Goal: Contribute content: Contribute content

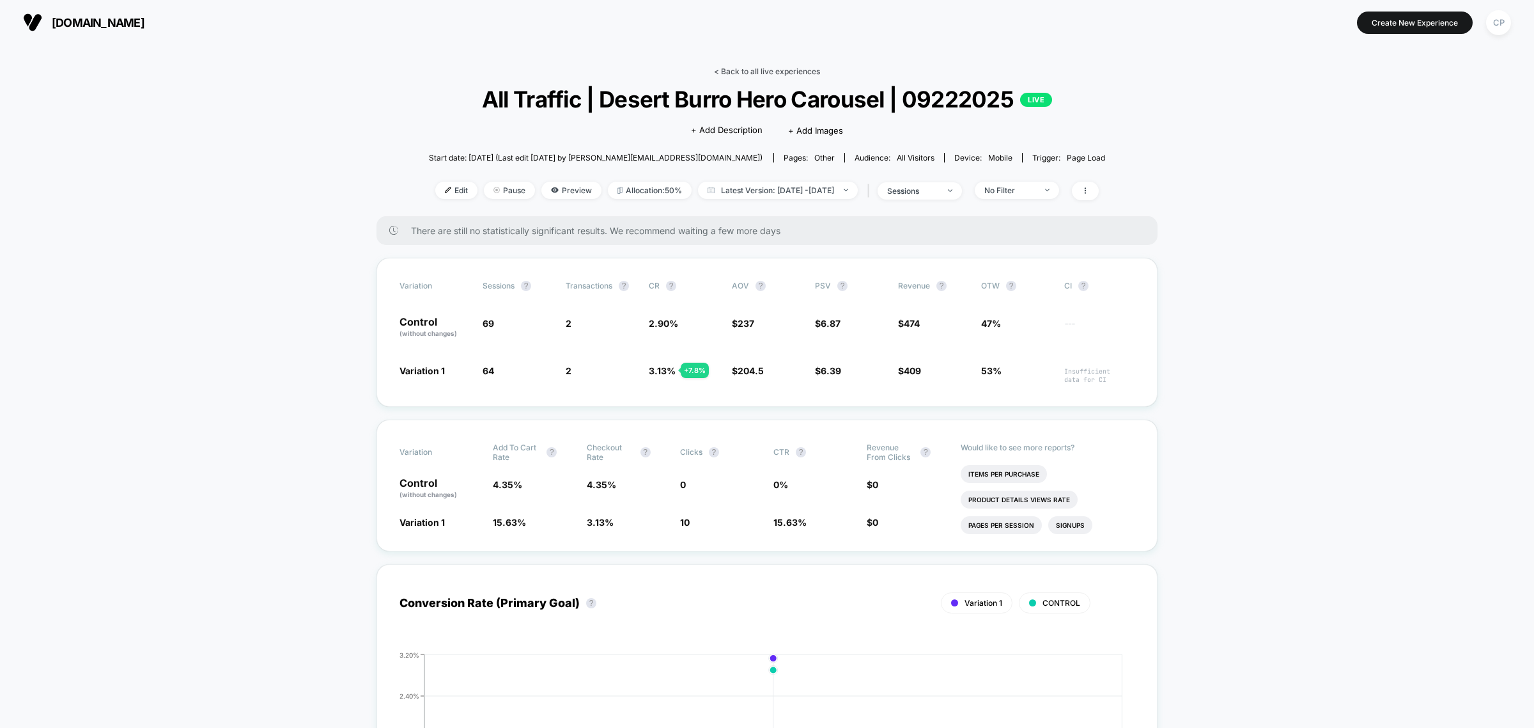
click at [748, 72] on link "< Back to all live experiences" at bounding box center [767, 71] width 106 height 10
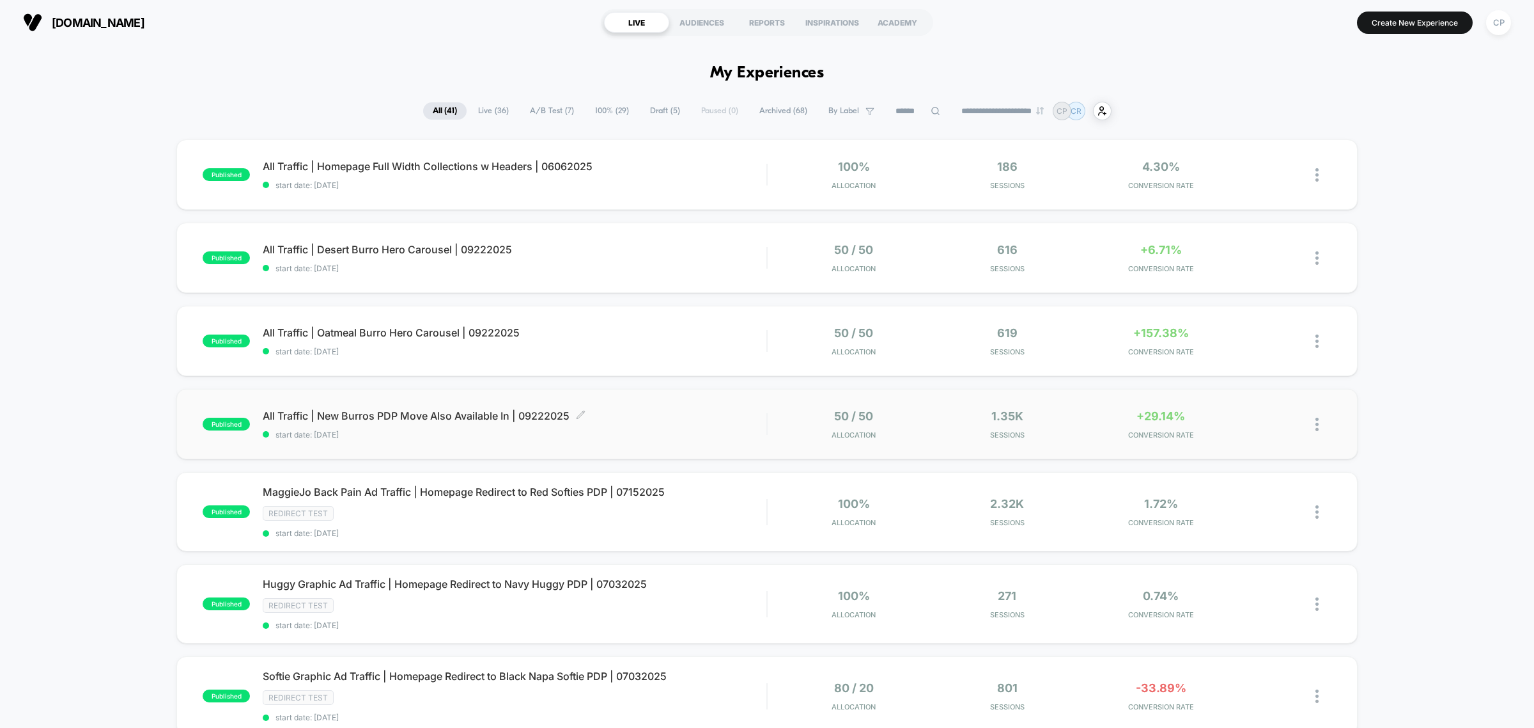
click at [729, 421] on span "All Traffic | New Burros PDP Move Also Available In | 09222025 Click to edit ex…" at bounding box center [515, 415] width 504 height 13
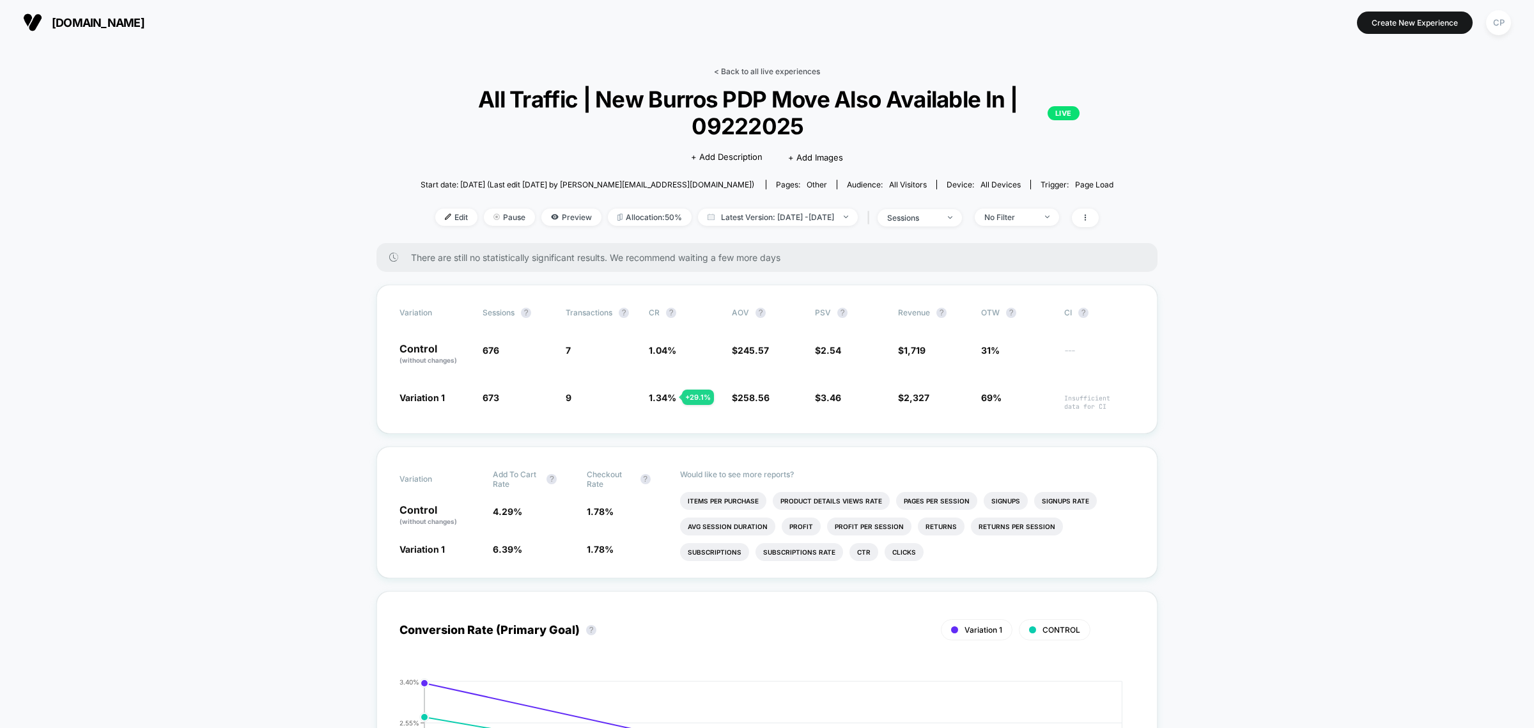
click at [752, 71] on link "< Back to all live experiences" at bounding box center [767, 71] width 106 height 10
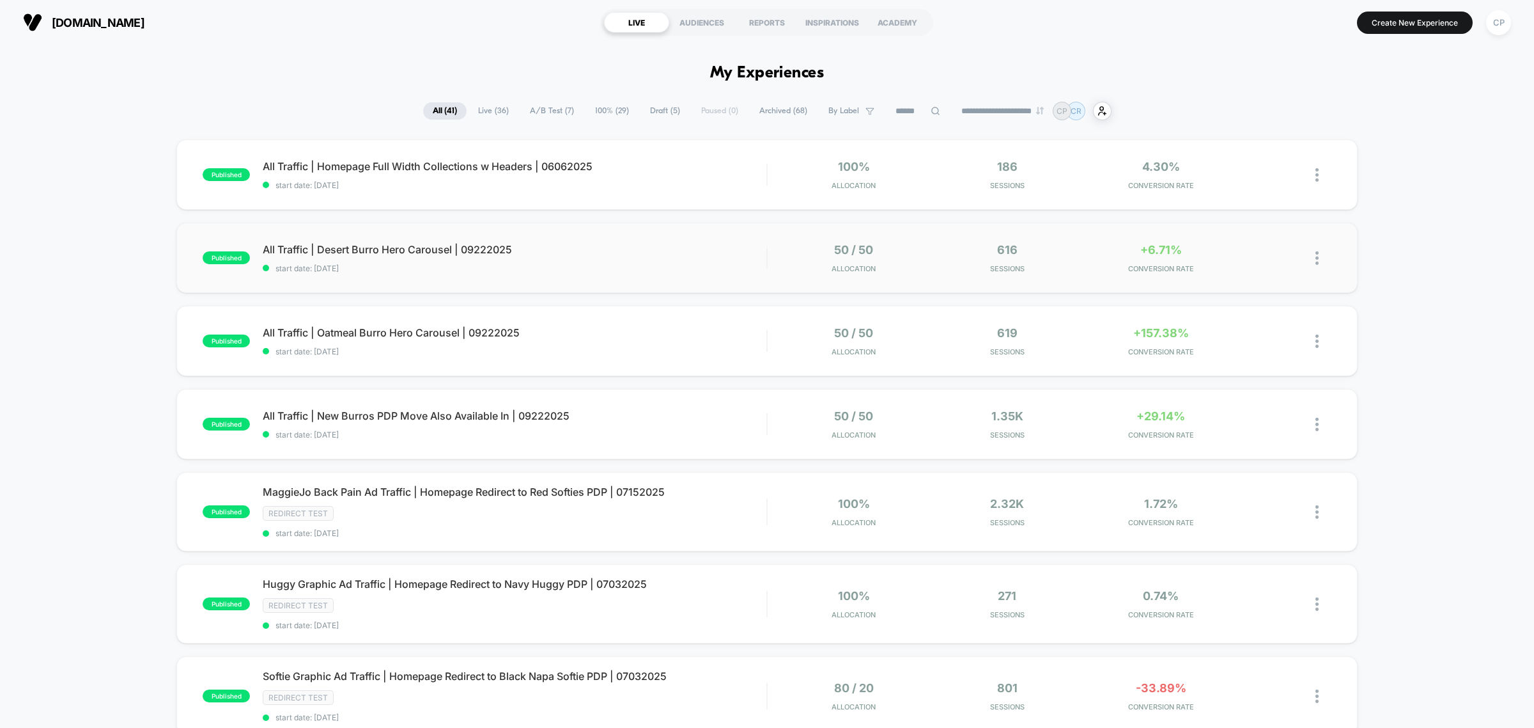
click at [381, 242] on div "published All Traffic | Desert Burro Hero Carousel | 09222025 start date: 9/22/…" at bounding box center [766, 257] width 1181 height 70
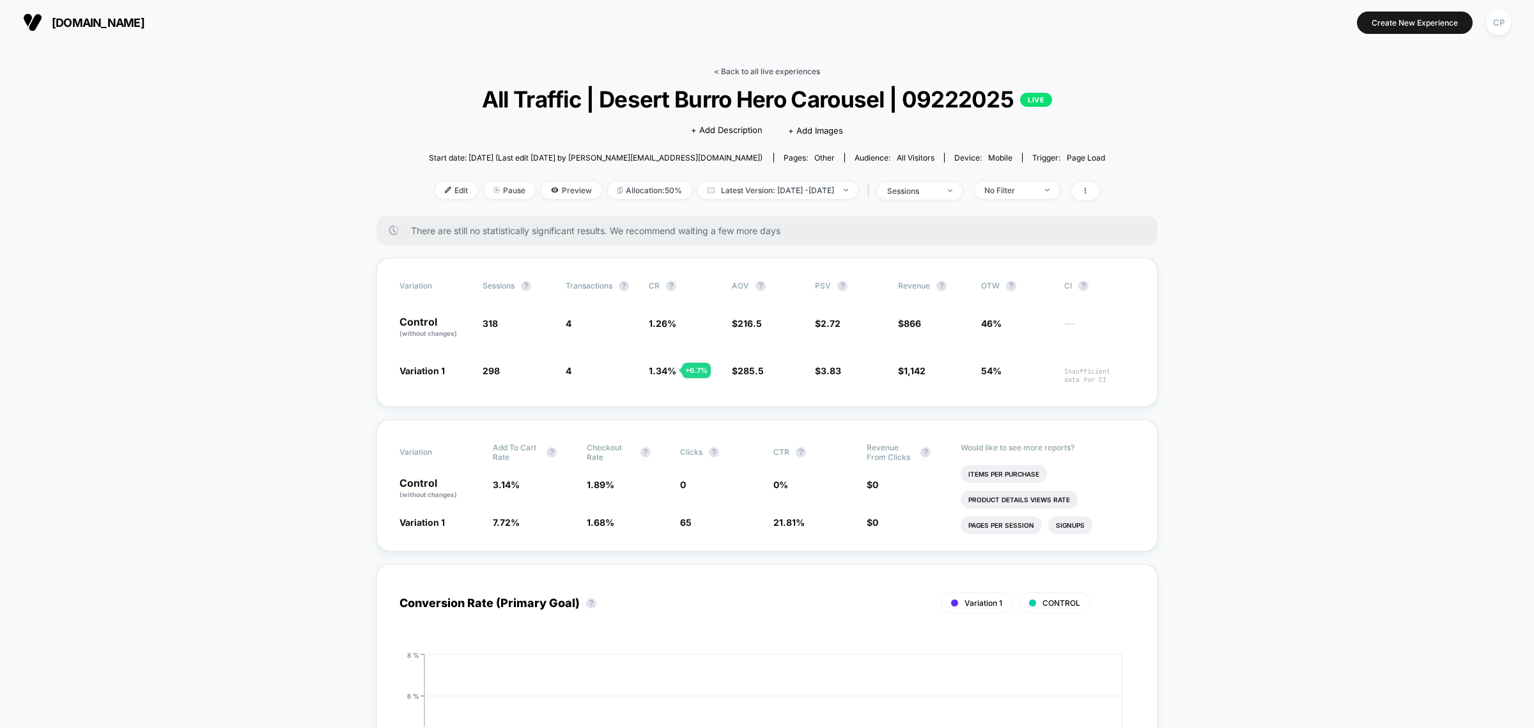
click at [740, 72] on link "< Back to all live experiences" at bounding box center [767, 71] width 106 height 10
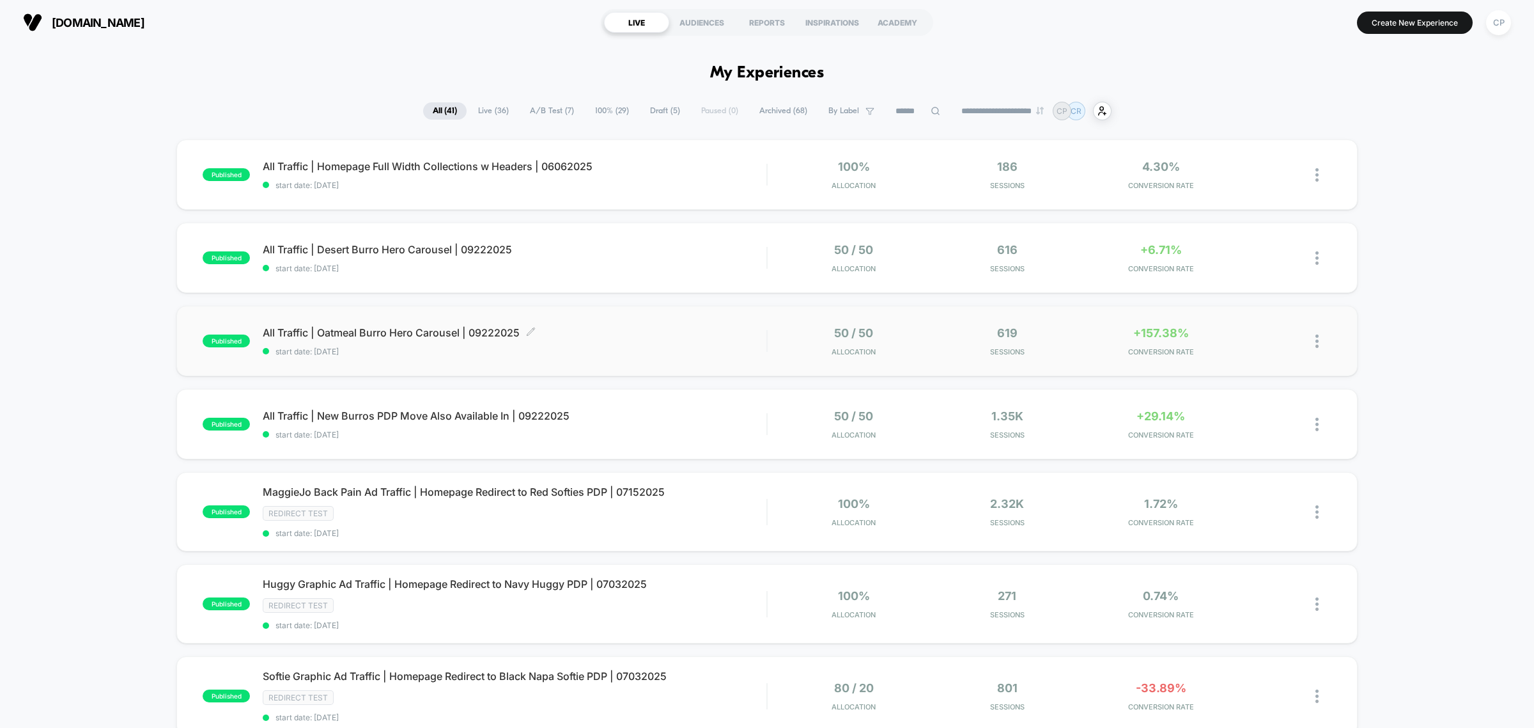
click at [519, 336] on span "All Traffic | Oatmeal Burro Hero Carousel | 09222025 Click to edit experience d…" at bounding box center [515, 332] width 504 height 13
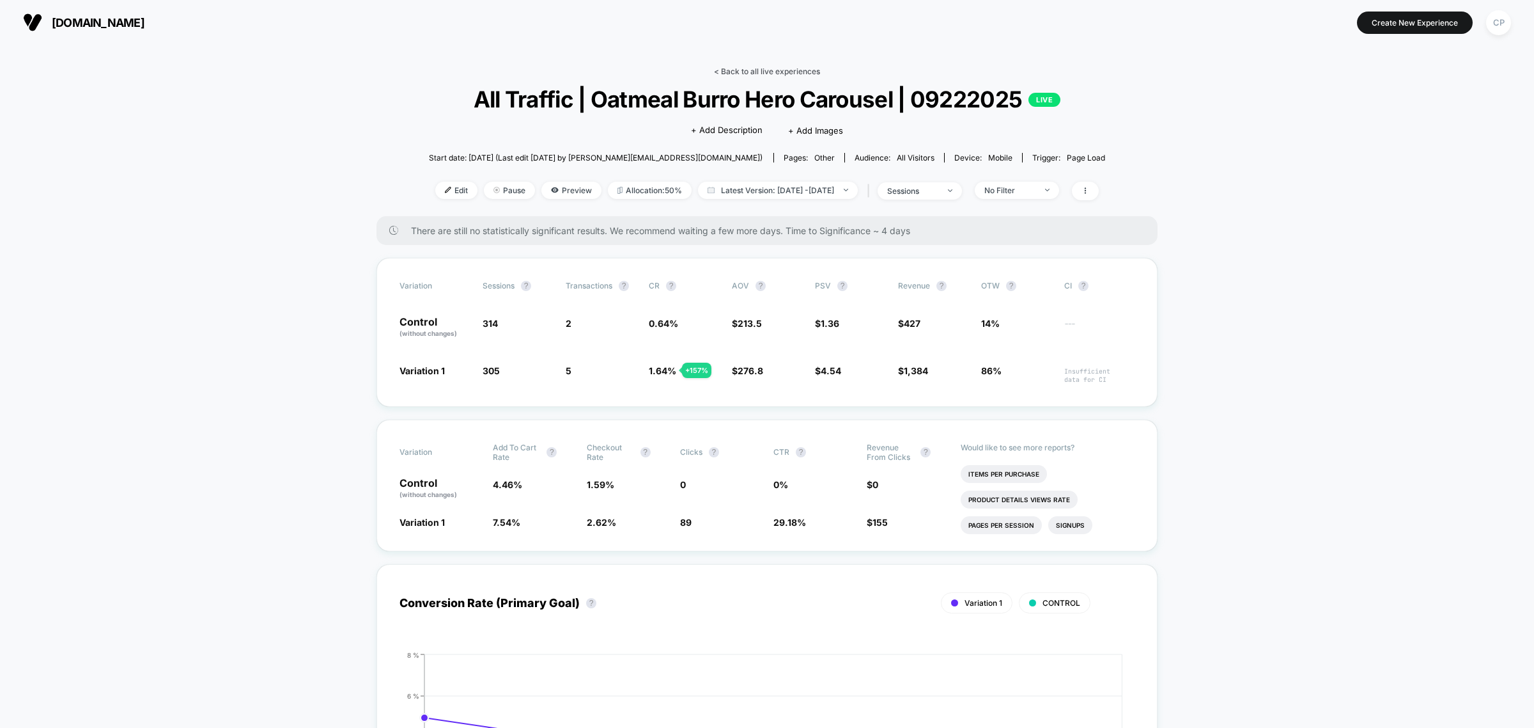
click at [793, 72] on link "< Back to all live experiences" at bounding box center [767, 71] width 106 height 10
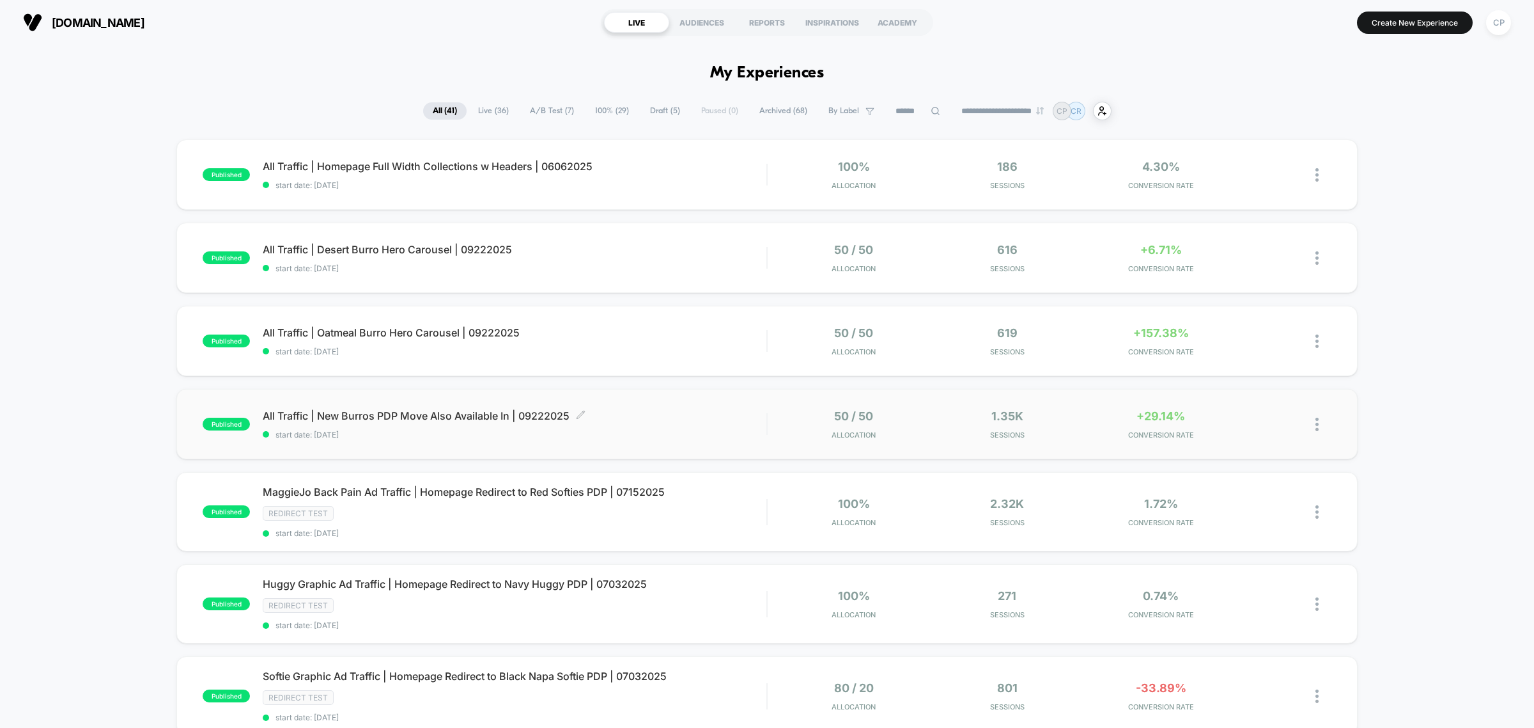
click at [401, 421] on span "All Traffic | New Burros PDP Move Also Available In | 09222025 Click to edit ex…" at bounding box center [515, 415] width 504 height 13
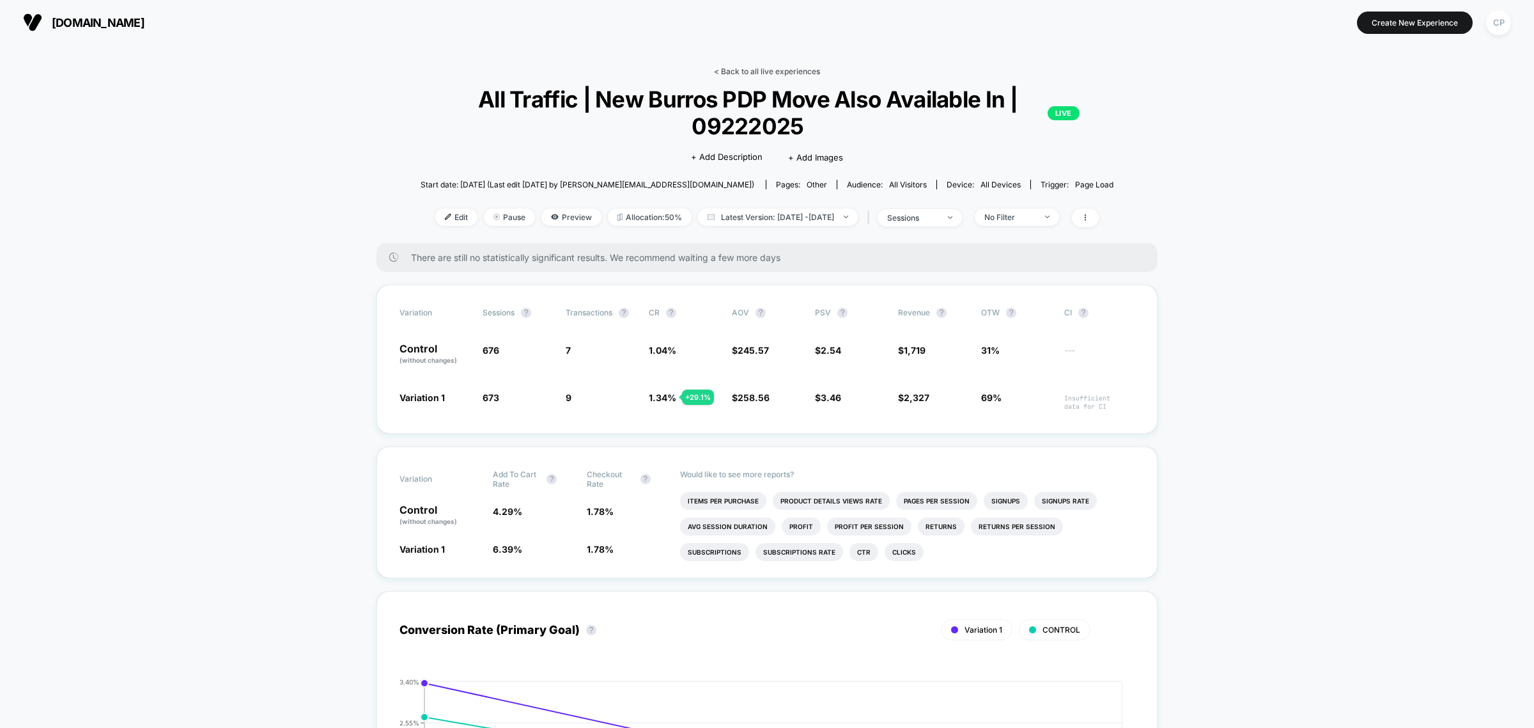
click at [778, 69] on link "< Back to all live experiences" at bounding box center [767, 71] width 106 height 10
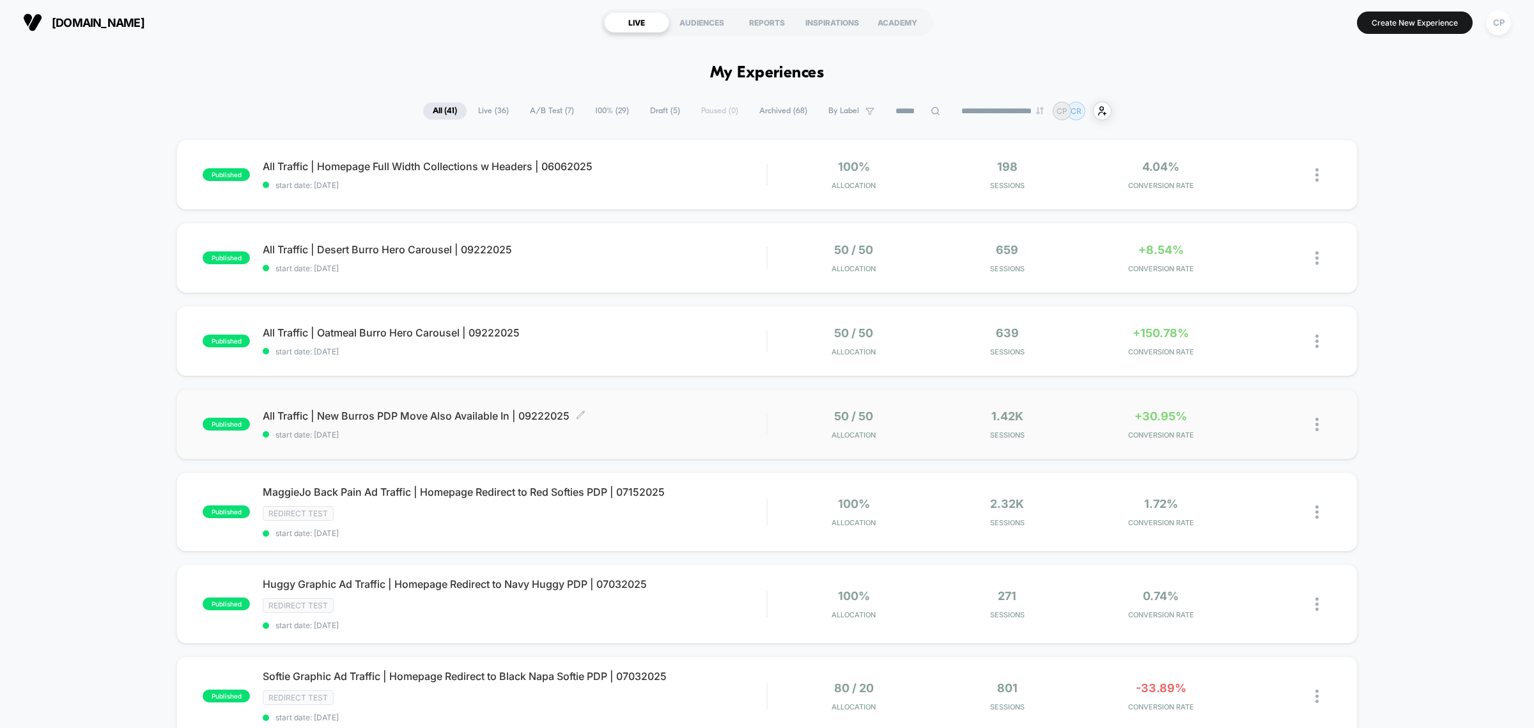
click at [494, 422] on div "All Traffic | New Burros PDP Move Also Available In | 09222025 Click to edit ex…" at bounding box center [515, 424] width 504 height 30
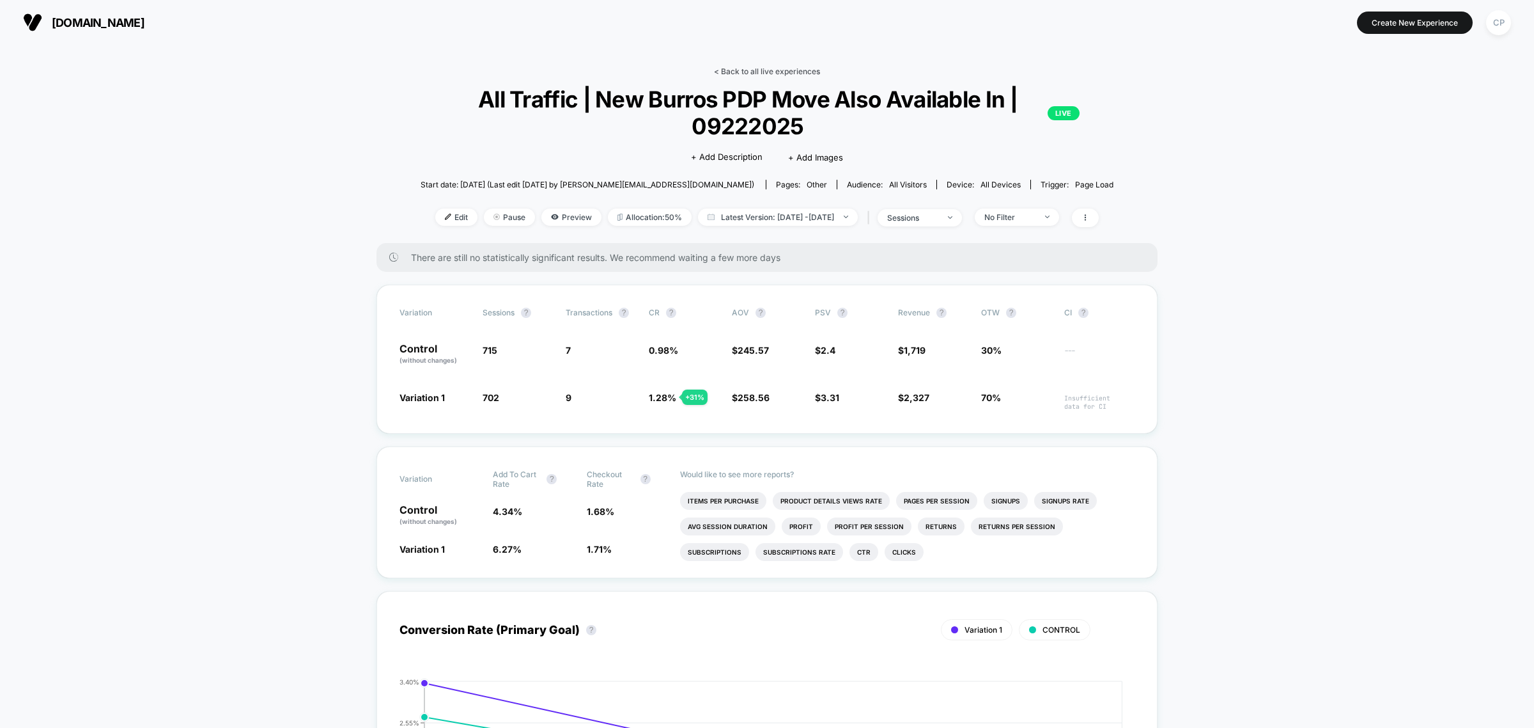
click at [769, 68] on link "< Back to all live experiences" at bounding box center [767, 71] width 106 height 10
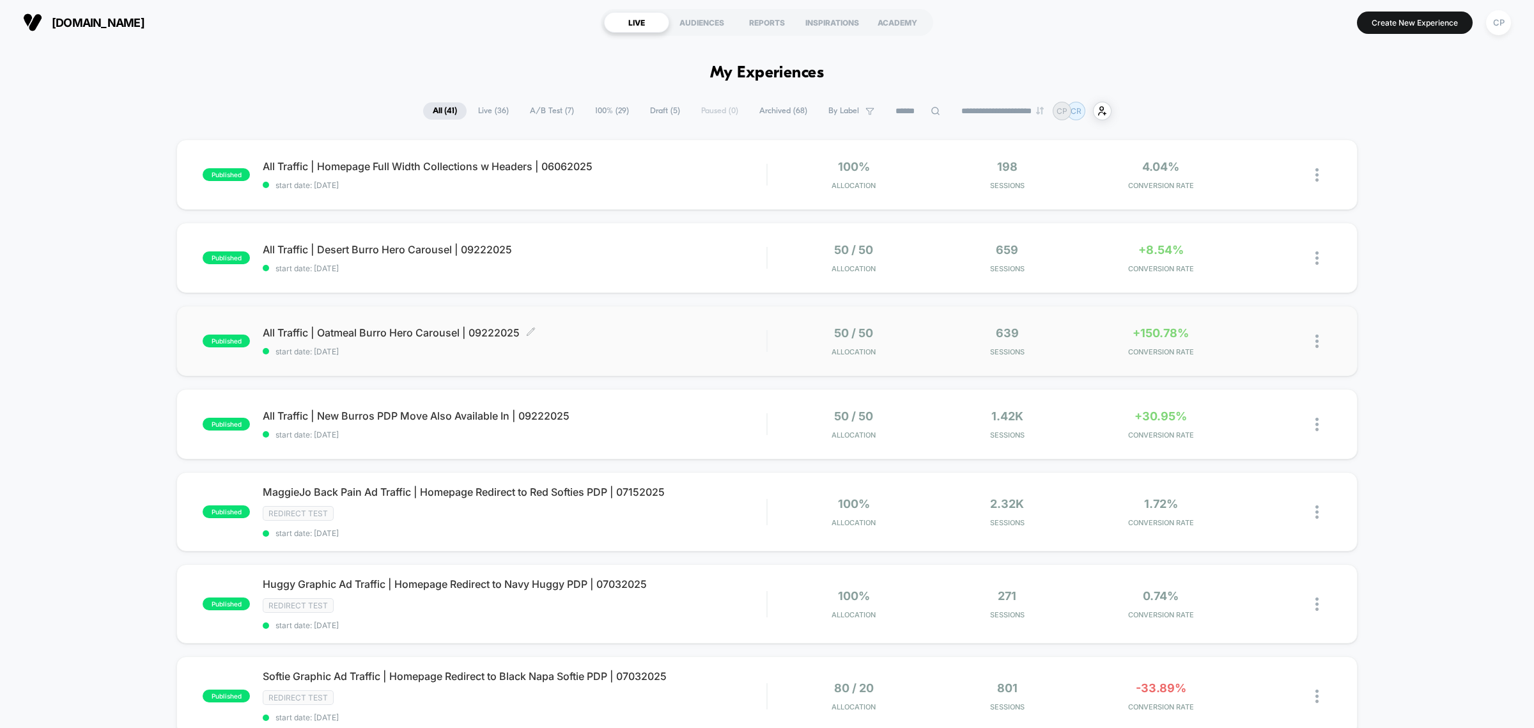
click at [437, 348] on span "start date: [DATE]" at bounding box center [515, 352] width 504 height 10
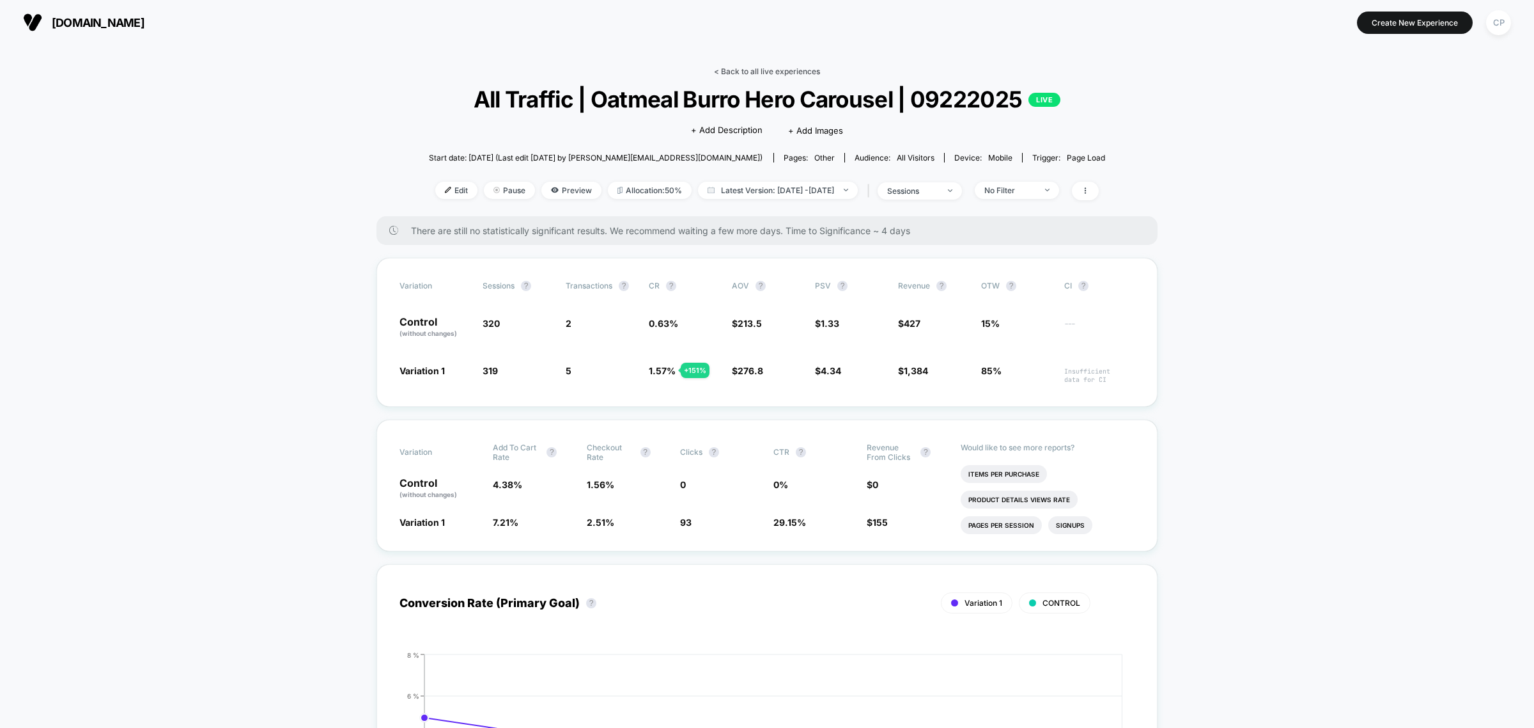
click at [762, 68] on link "< Back to all live experiences" at bounding box center [767, 71] width 106 height 10
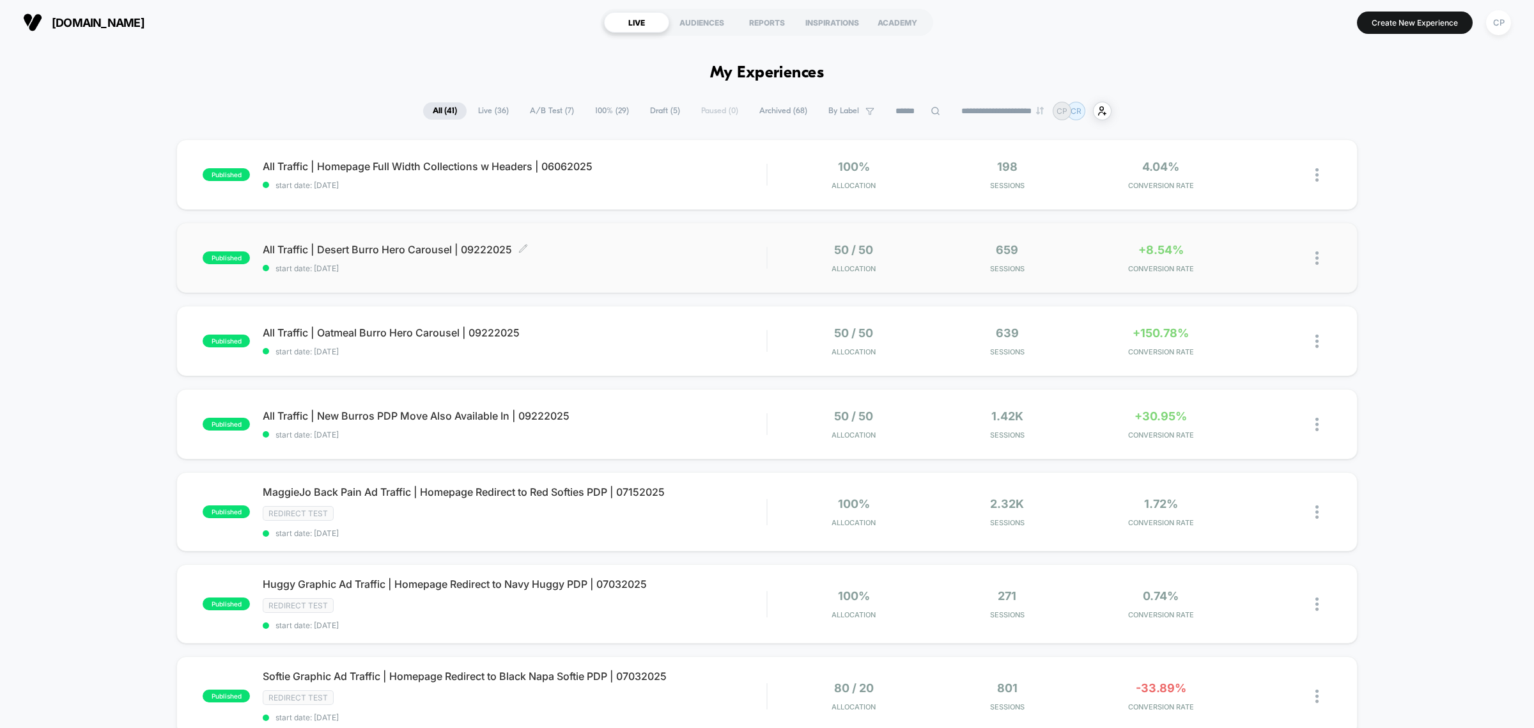
click at [393, 253] on span "All Traffic | Desert Burro Hero Carousel | 09222025 Click to edit experience de…" at bounding box center [515, 249] width 504 height 13
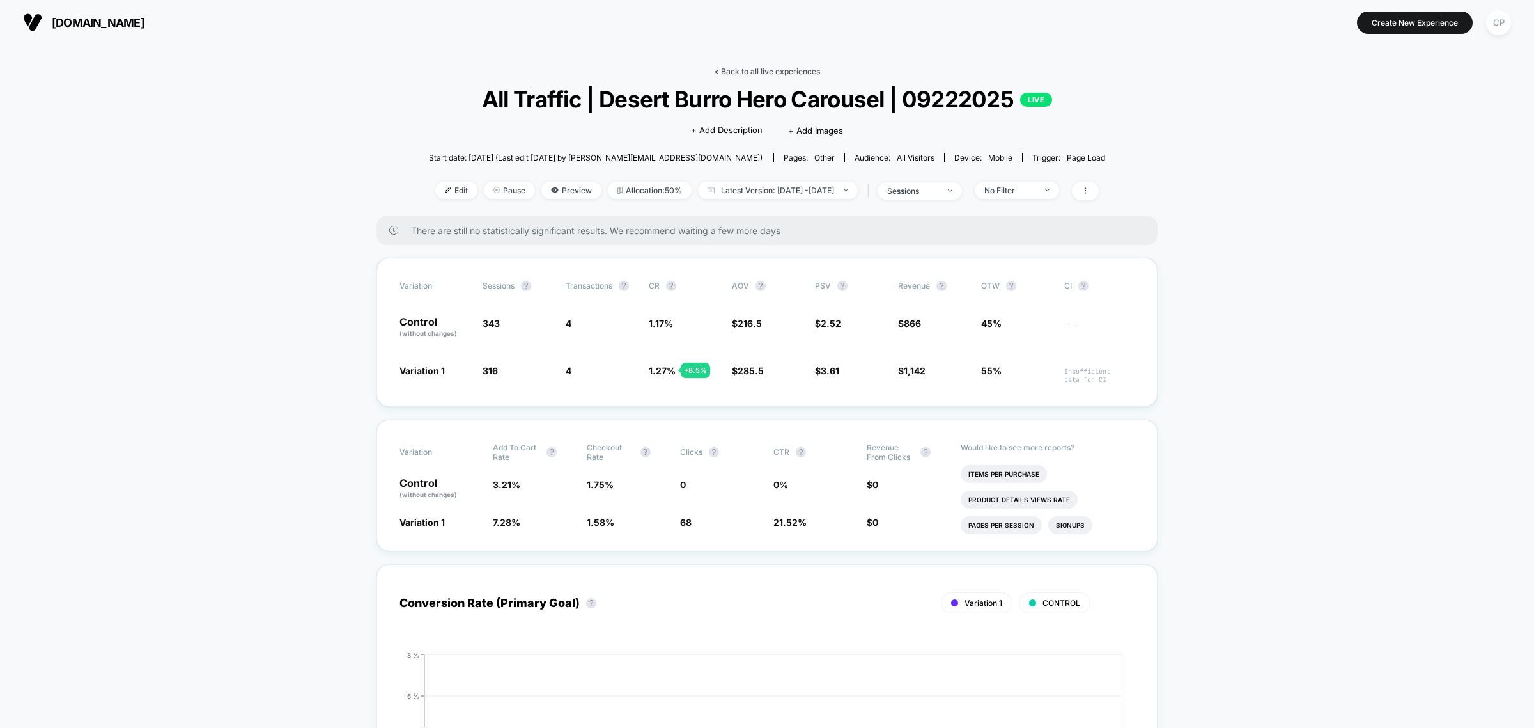
click at [753, 69] on link "< Back to all live experiences" at bounding box center [767, 71] width 106 height 10
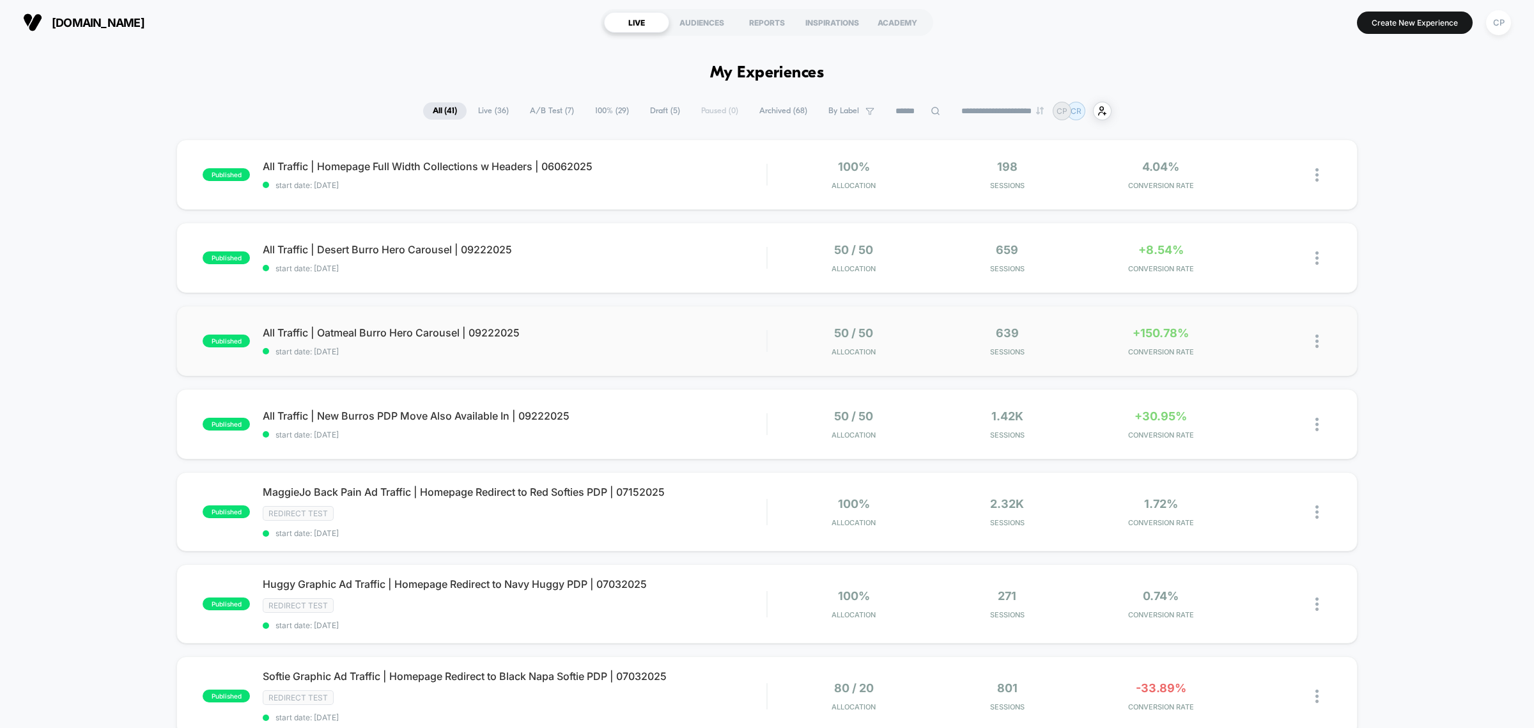
click at [445, 336] on span "All Traffic | Oatmeal Burro Hero Carousel | 09222025" at bounding box center [515, 332] width 504 height 13
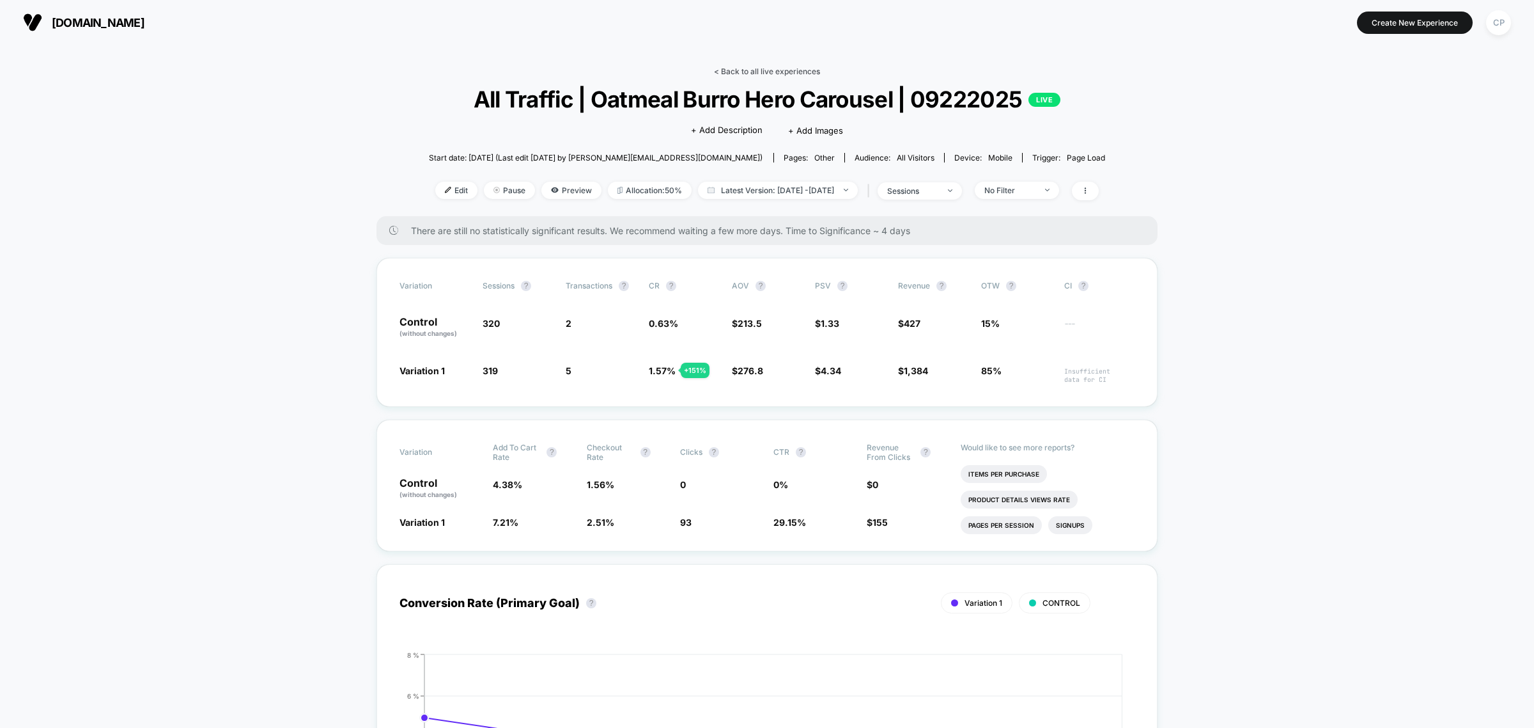
click at [761, 74] on link "< Back to all live experiences" at bounding box center [767, 71] width 106 height 10
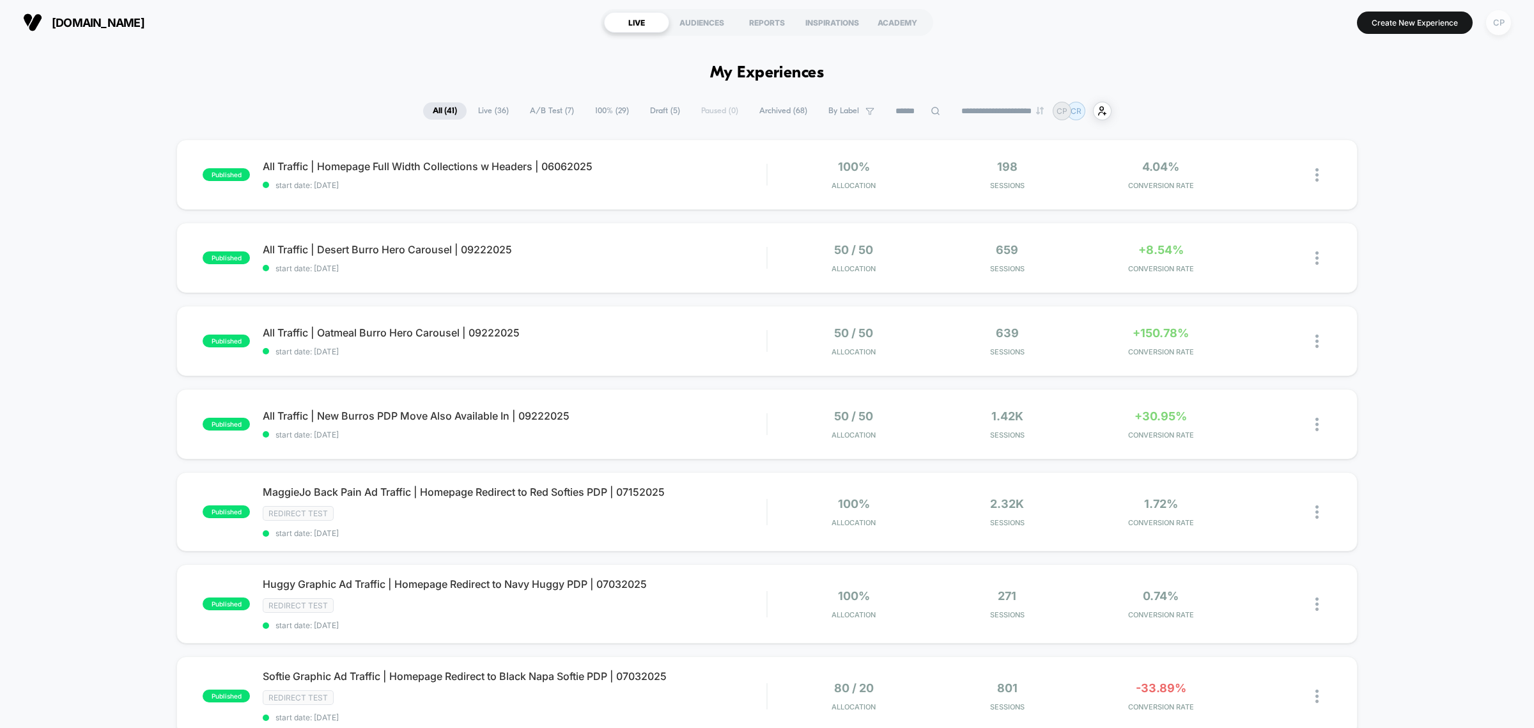
click at [1497, 16] on div "CP" at bounding box center [1498, 22] width 25 height 25
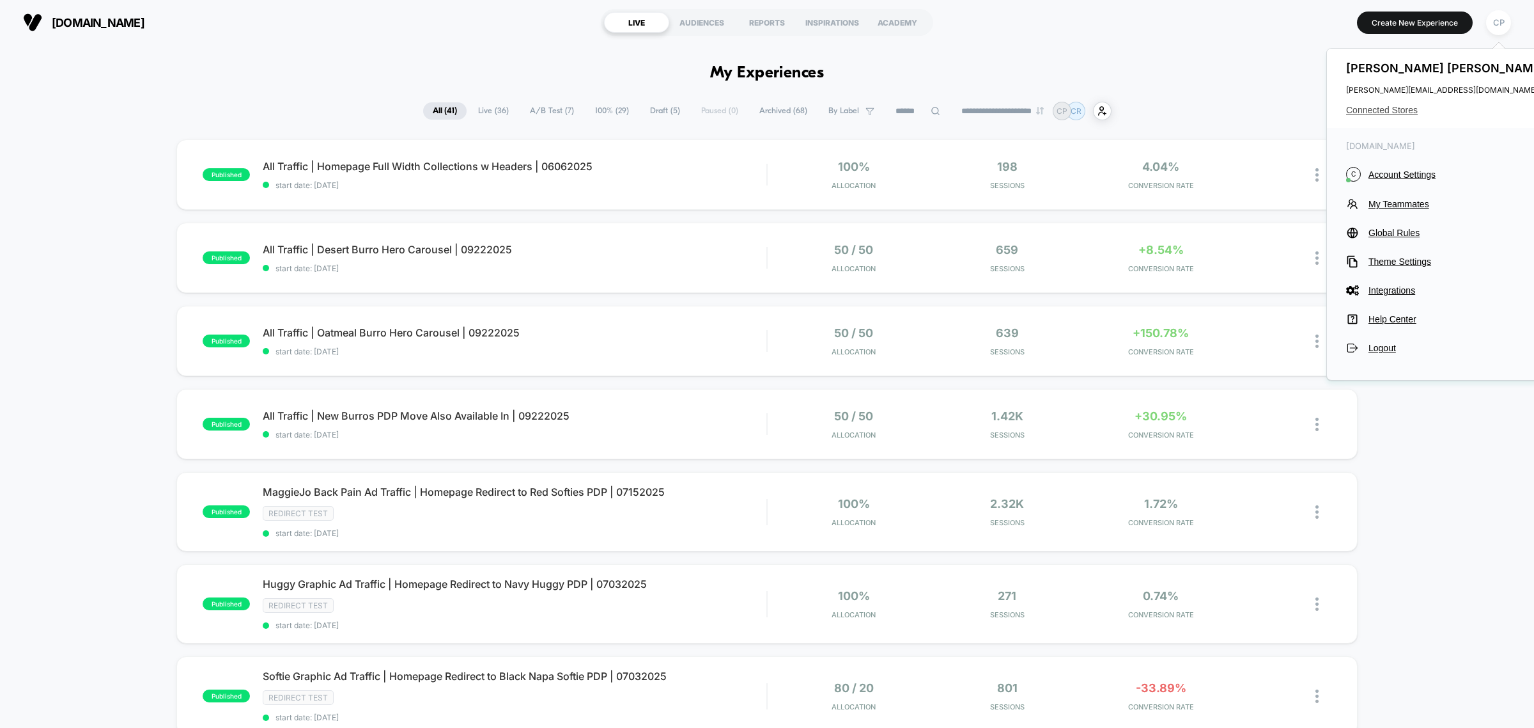
click at [1403, 109] on span "Connected Stores" at bounding box center [1447, 110] width 202 height 10
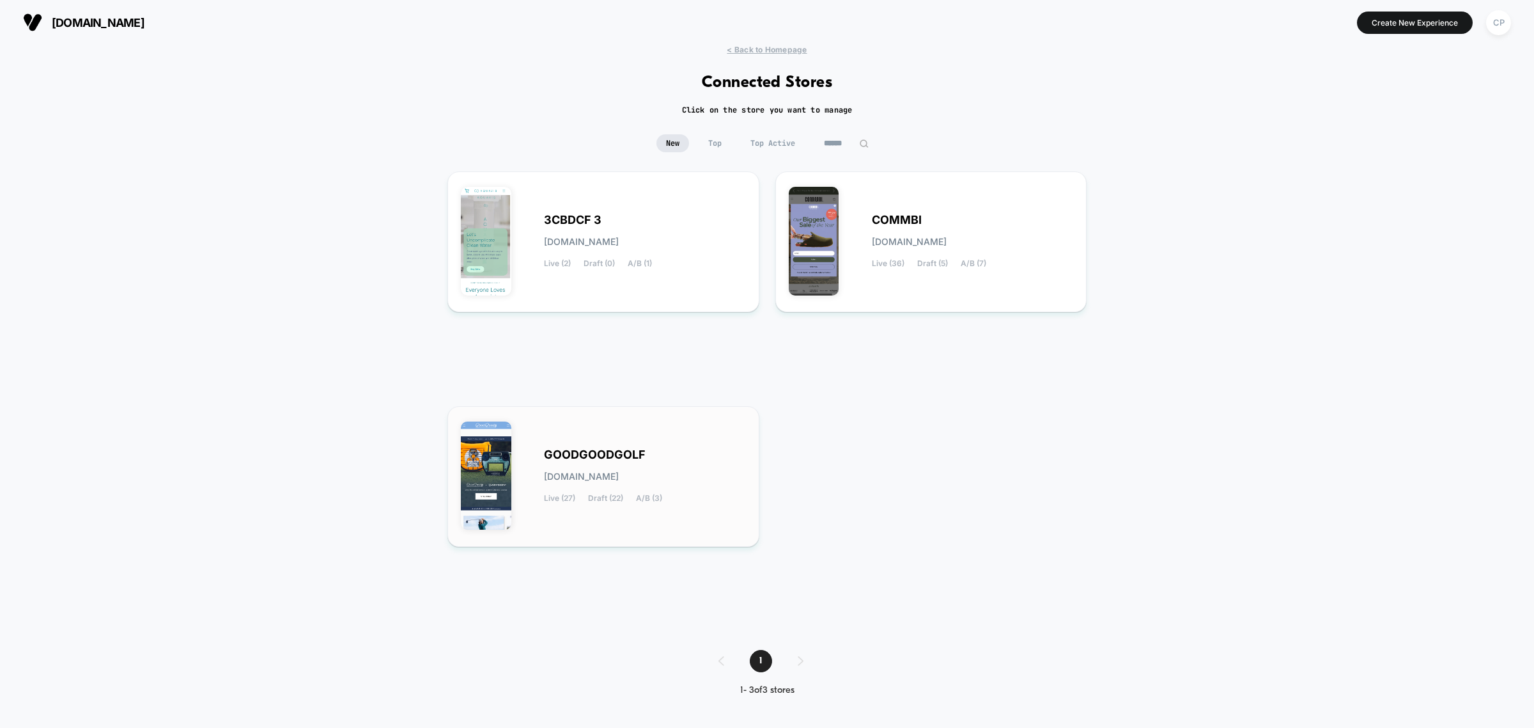
click at [619, 472] on span "[DOMAIN_NAME]" at bounding box center [581, 476] width 75 height 9
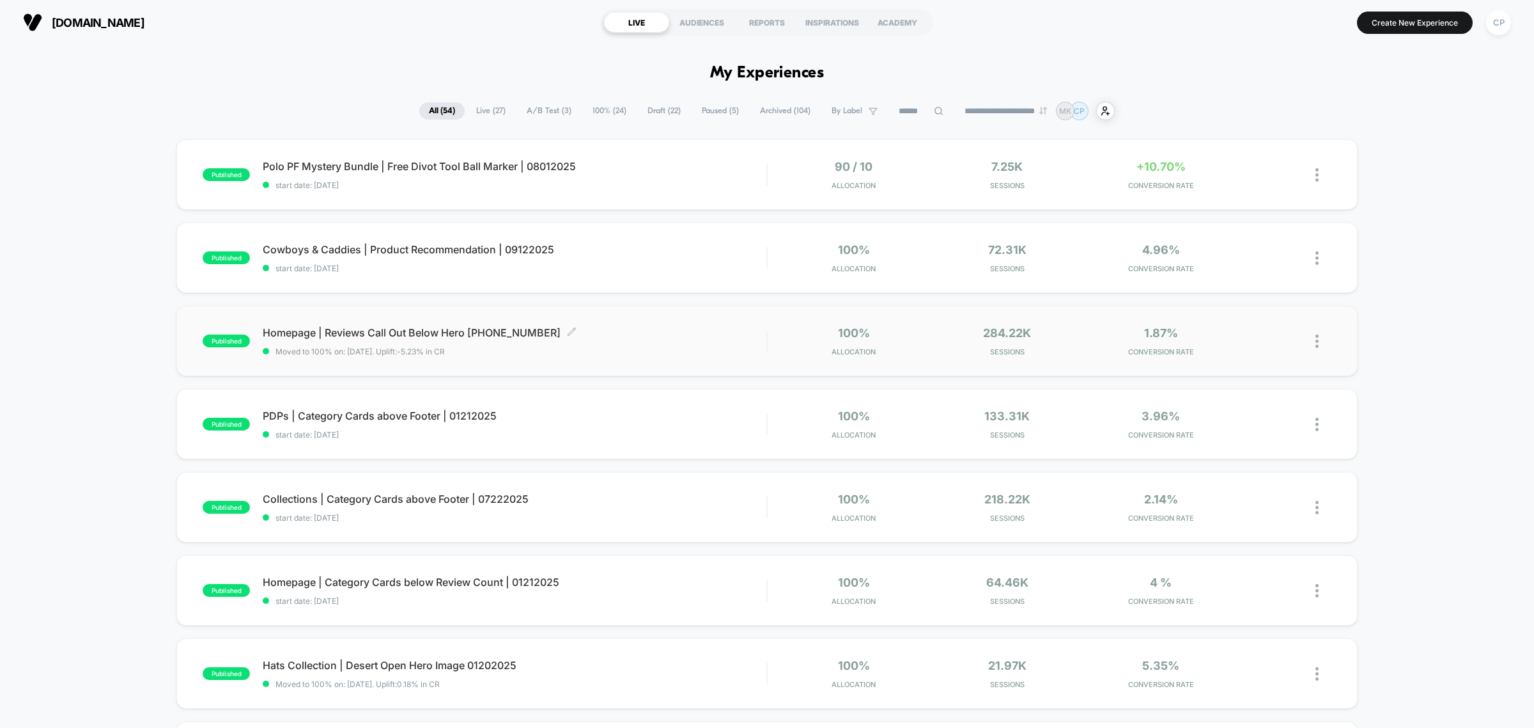
click at [443, 334] on span "Homepage | Reviews Call Out Below Hero 11162024 Click to edit experience details" at bounding box center [515, 332] width 504 height 13
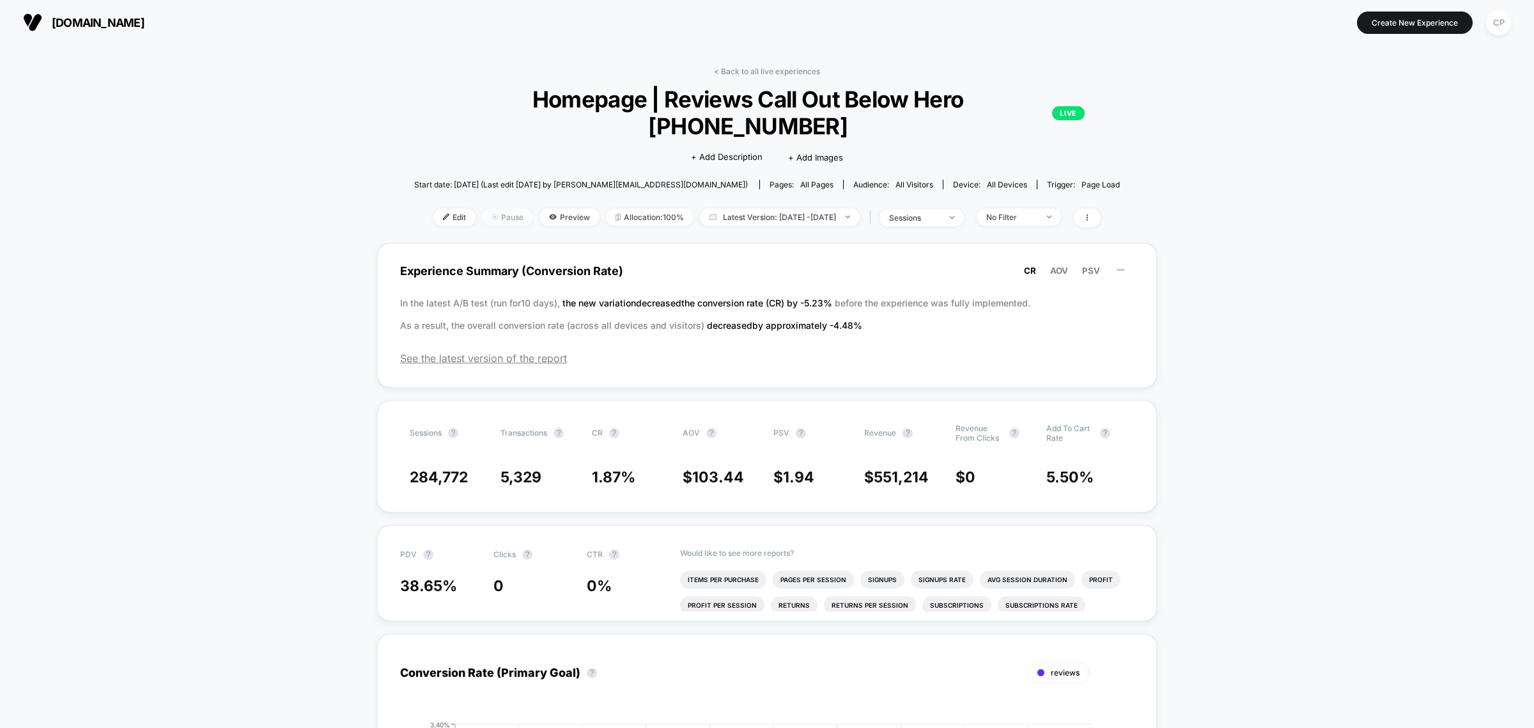
click at [482, 208] on span "Pause" at bounding box center [507, 216] width 51 height 17
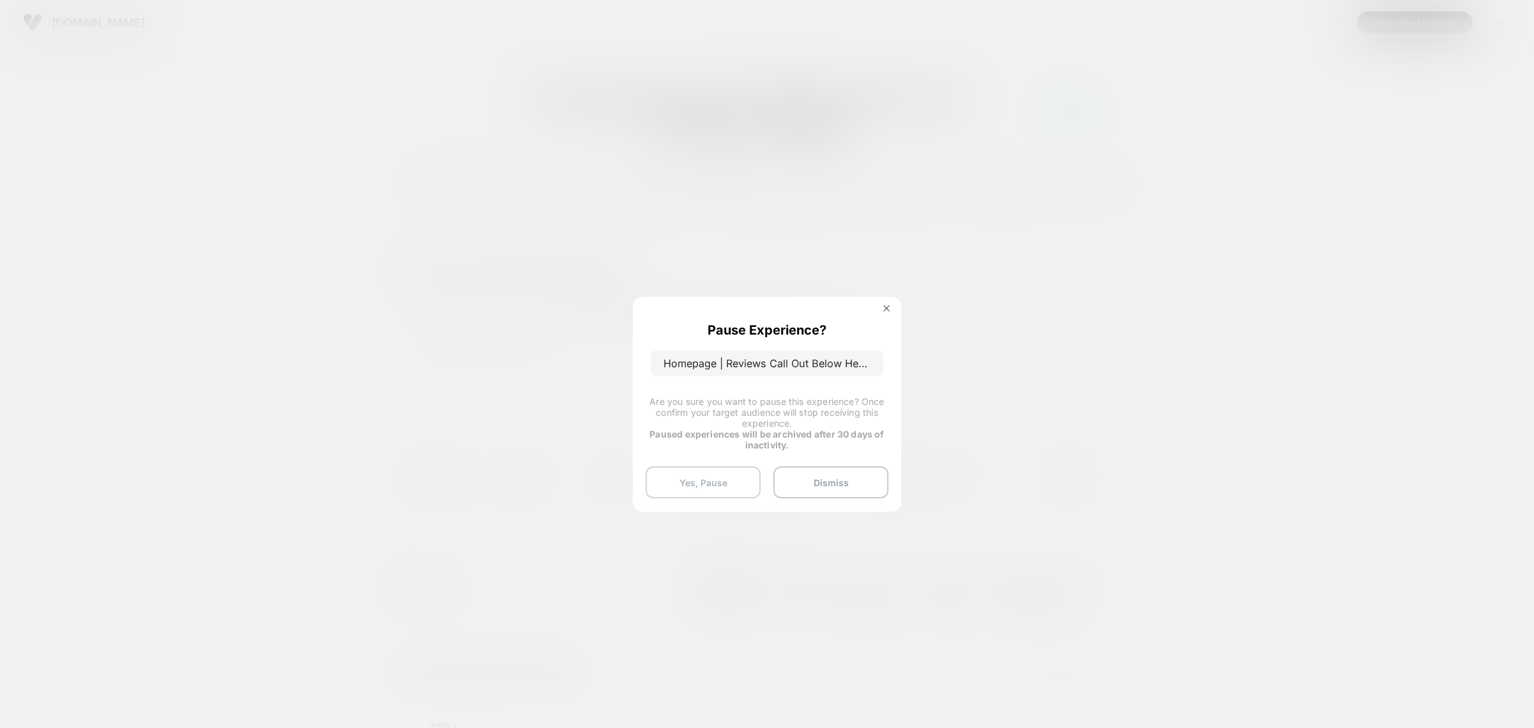
click at [738, 486] on button "Yes, Pause" at bounding box center [703, 482] width 115 height 32
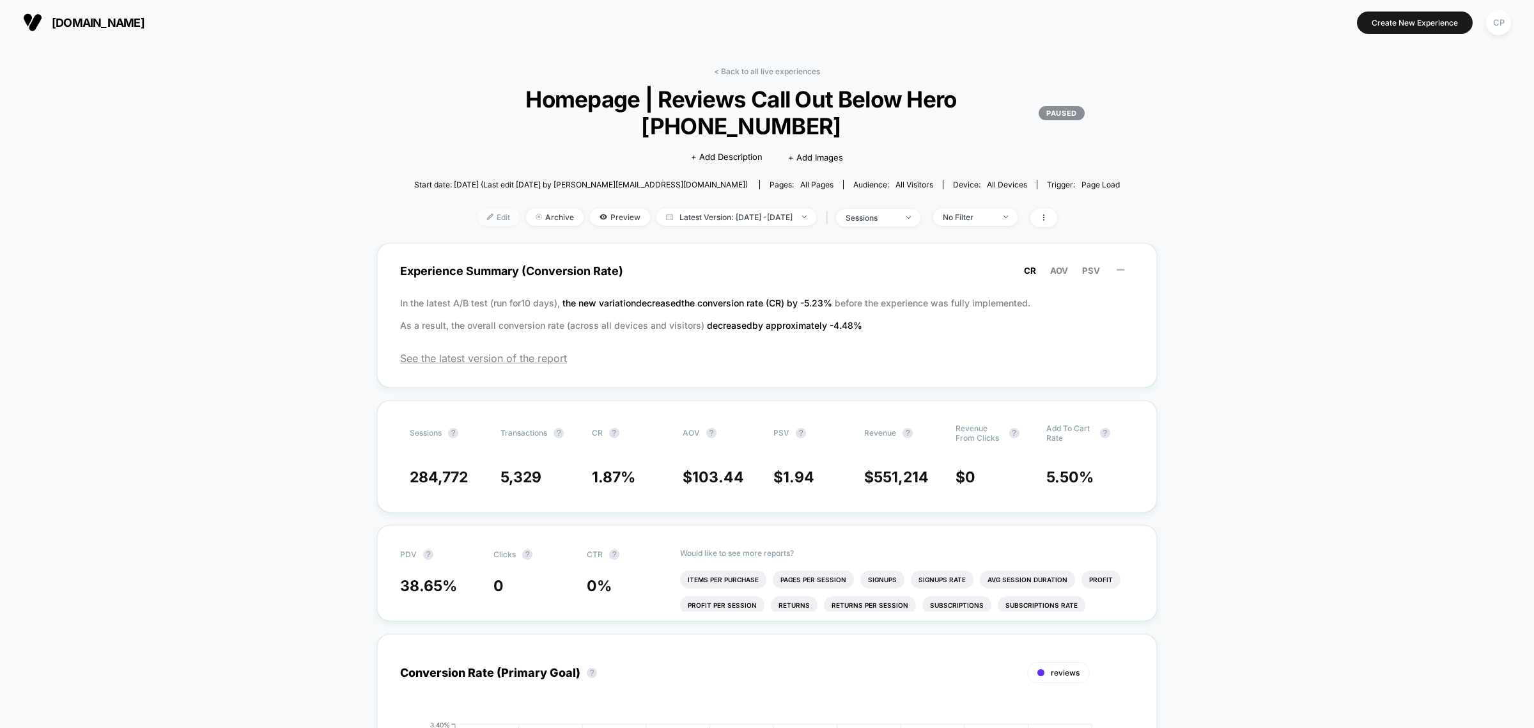
click at [478, 208] on span "Edit" at bounding box center [499, 216] width 42 height 17
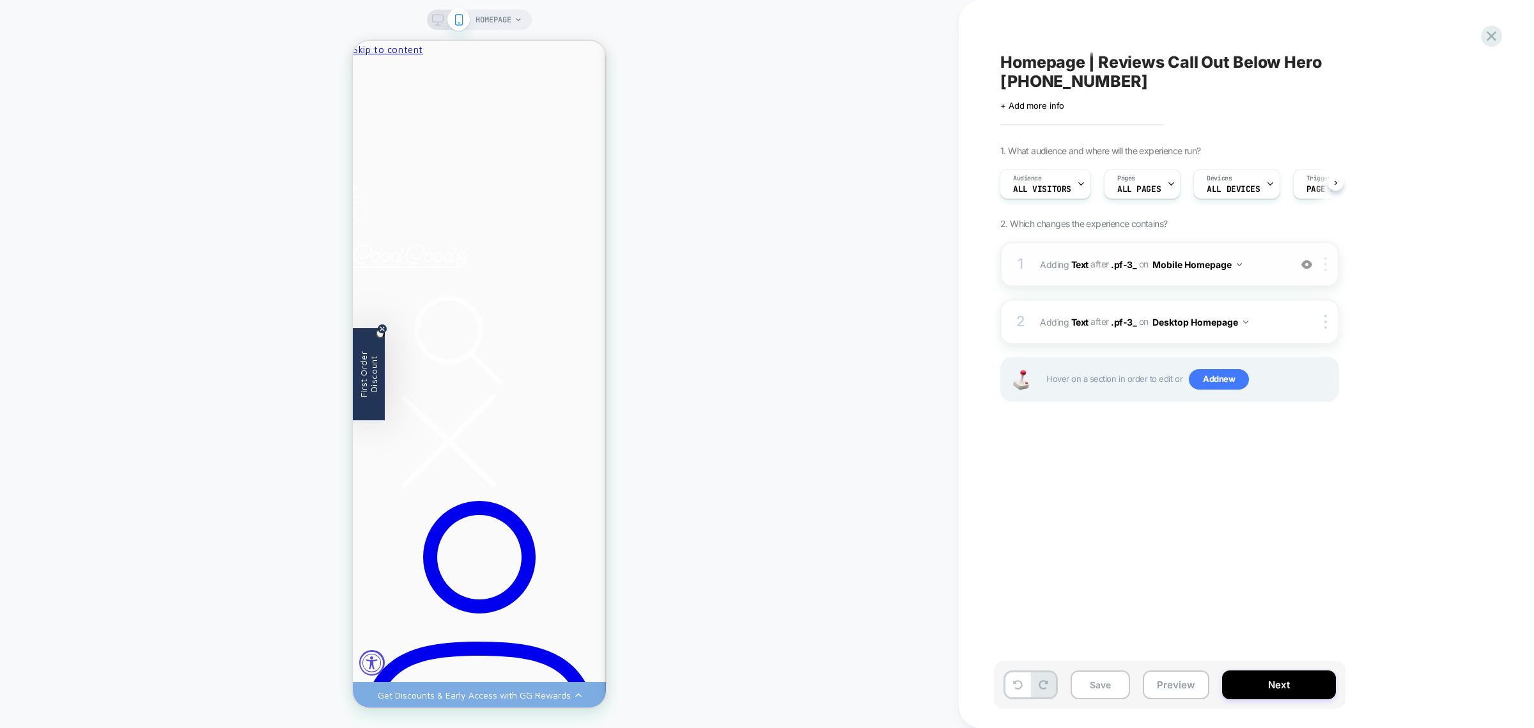
click at [1325, 257] on img at bounding box center [1326, 264] width 3 height 14
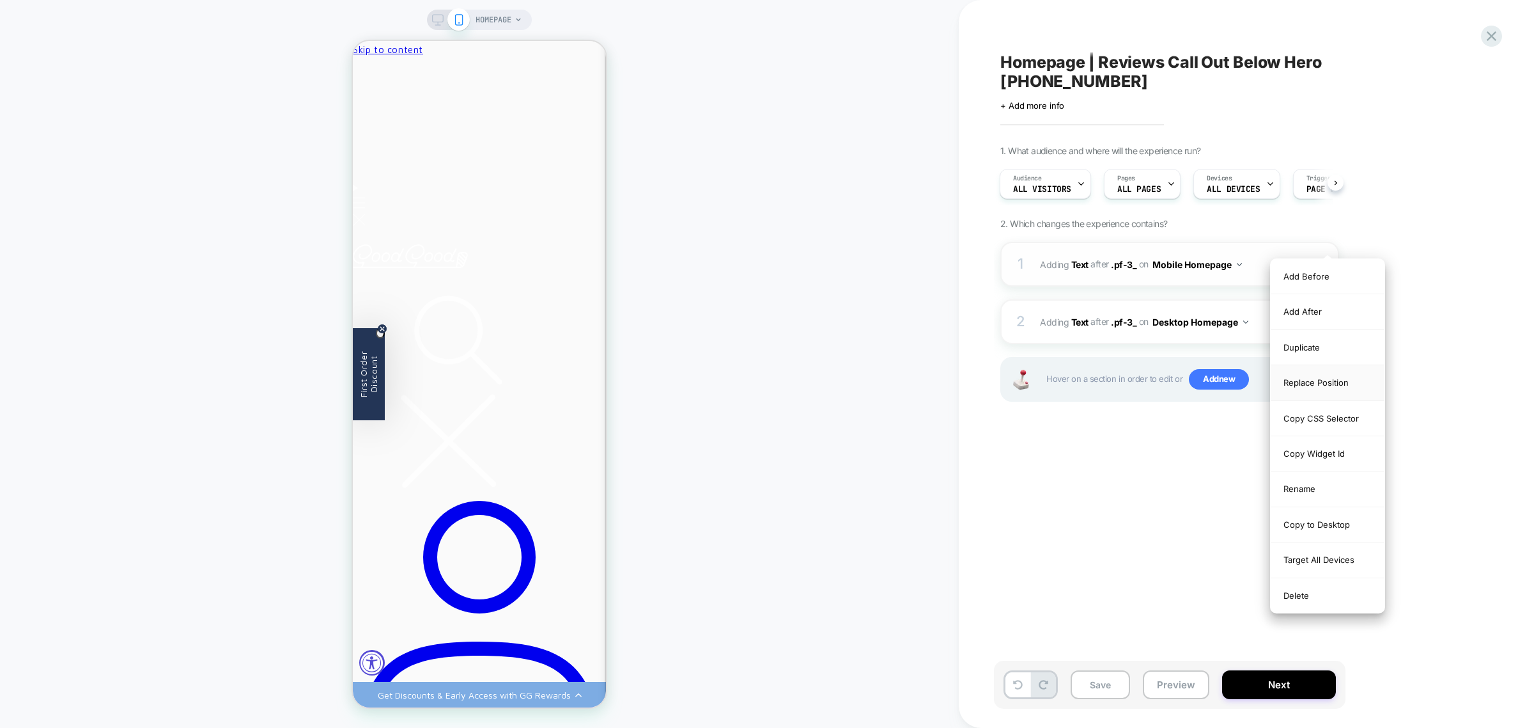
click at [1344, 382] on div "Replace Position" at bounding box center [1328, 382] width 114 height 35
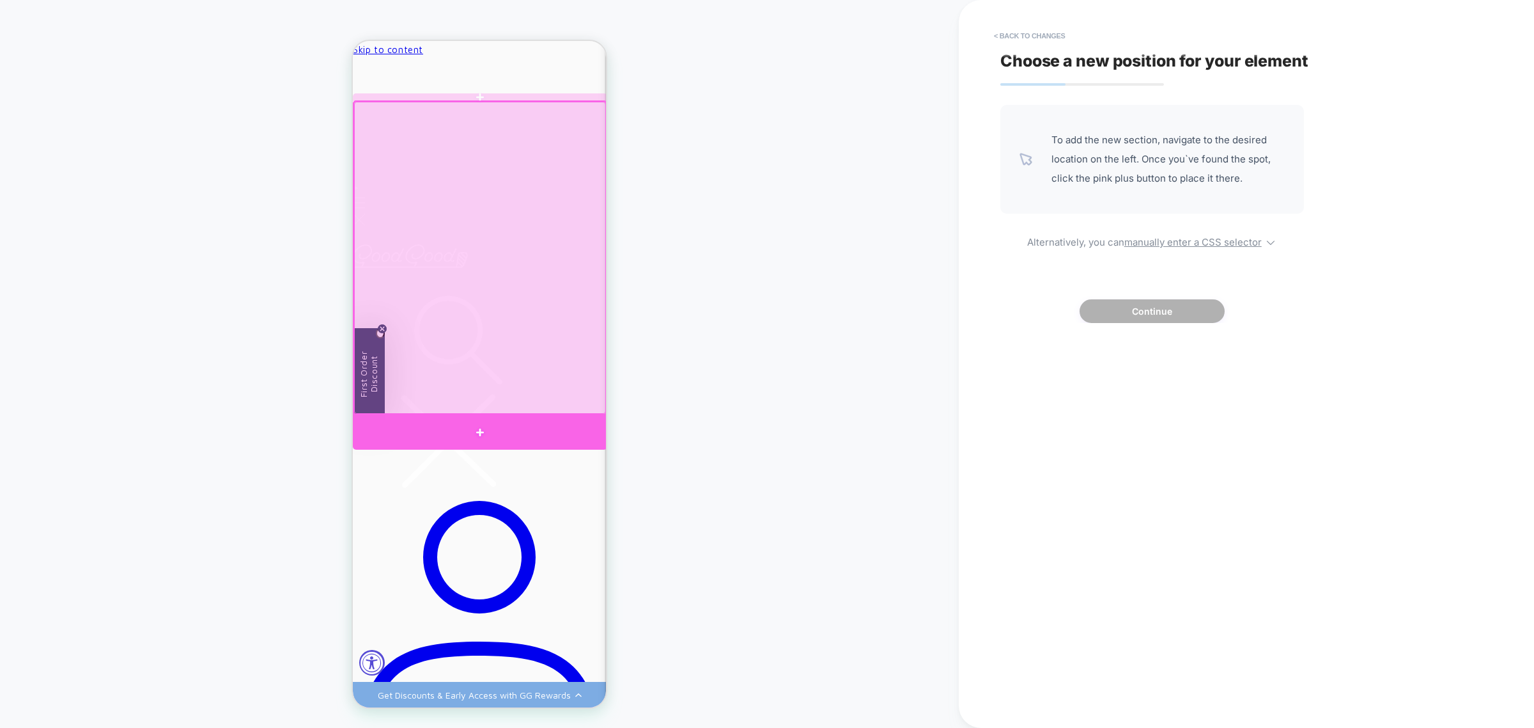
click at [580, 426] on div at bounding box center [480, 432] width 254 height 35
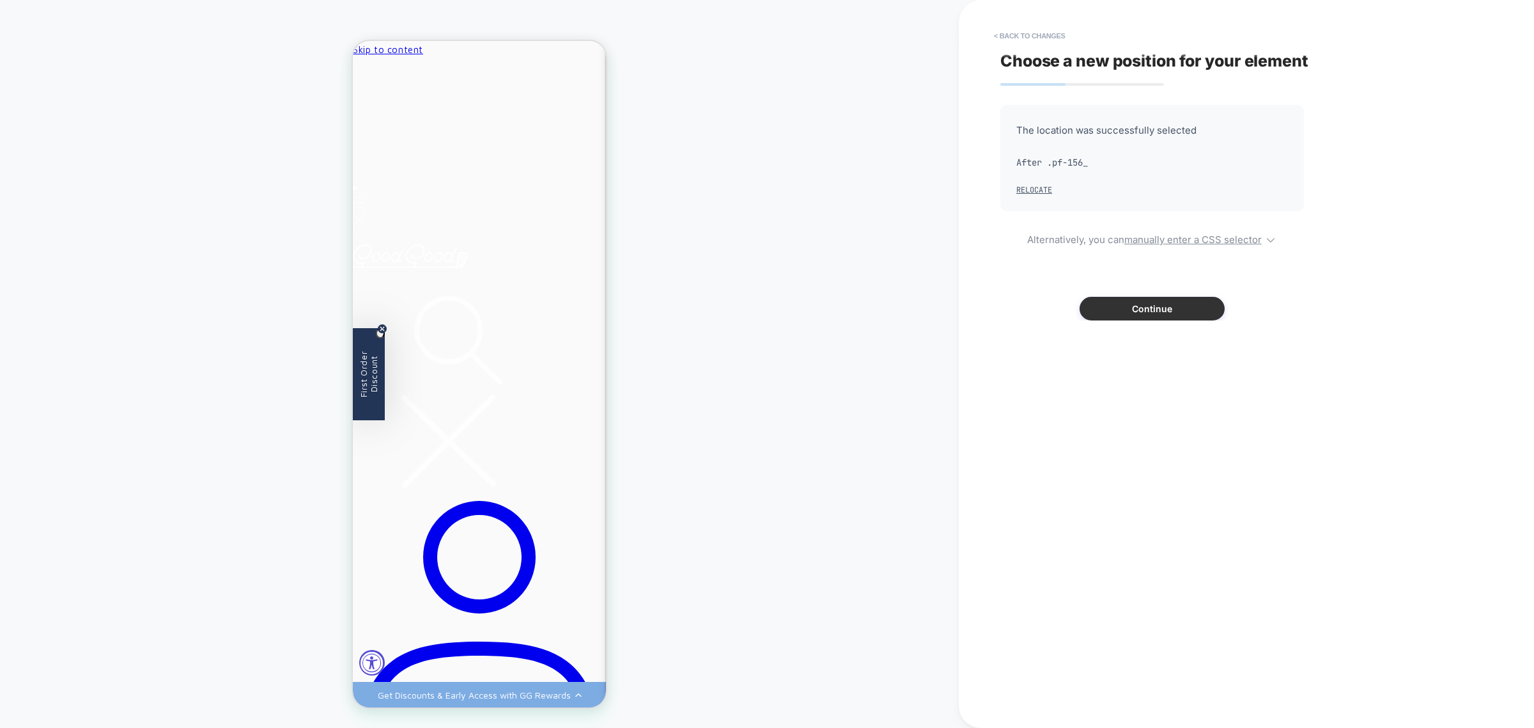
click at [1161, 300] on button "Continue" at bounding box center [1152, 309] width 145 height 24
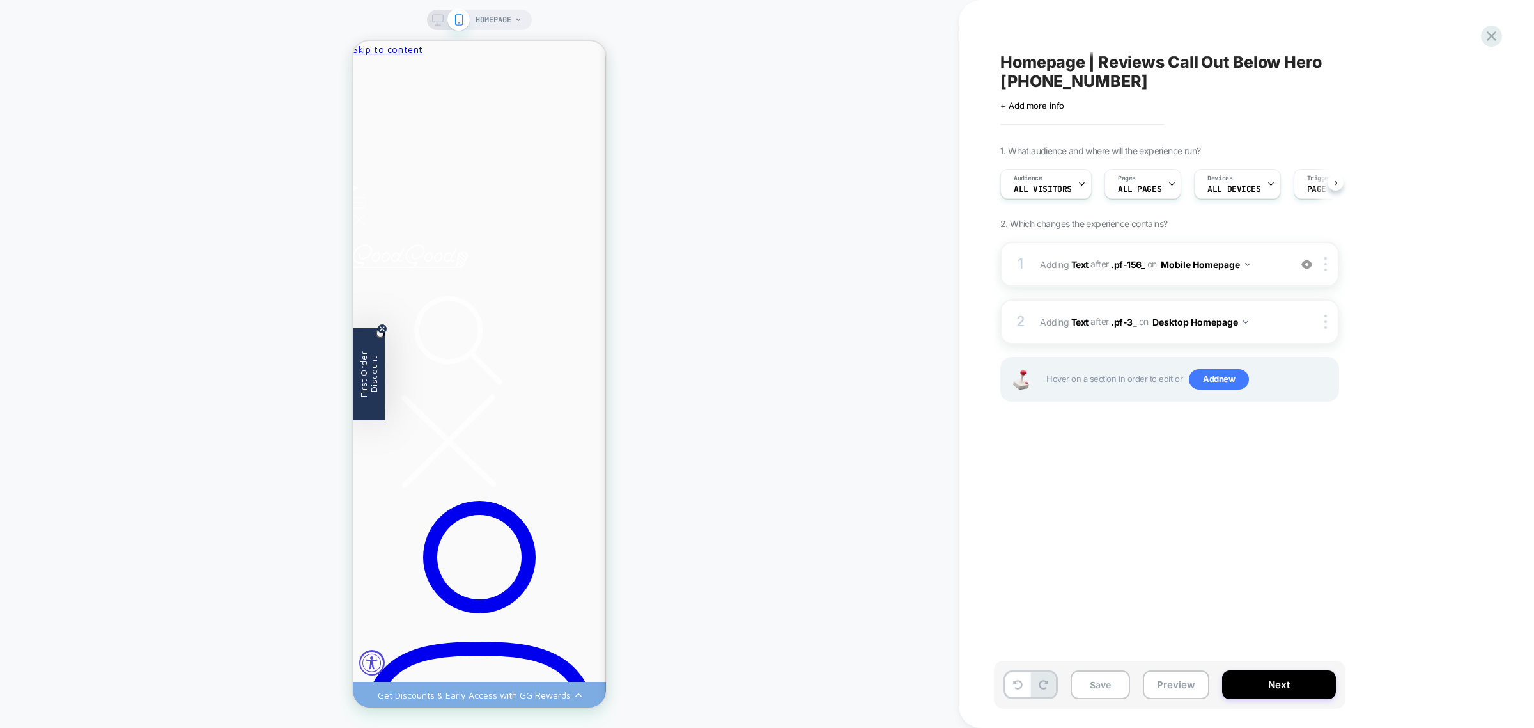
scroll to position [0, 1]
click at [436, 17] on icon at bounding box center [438, 20] width 12 height 12
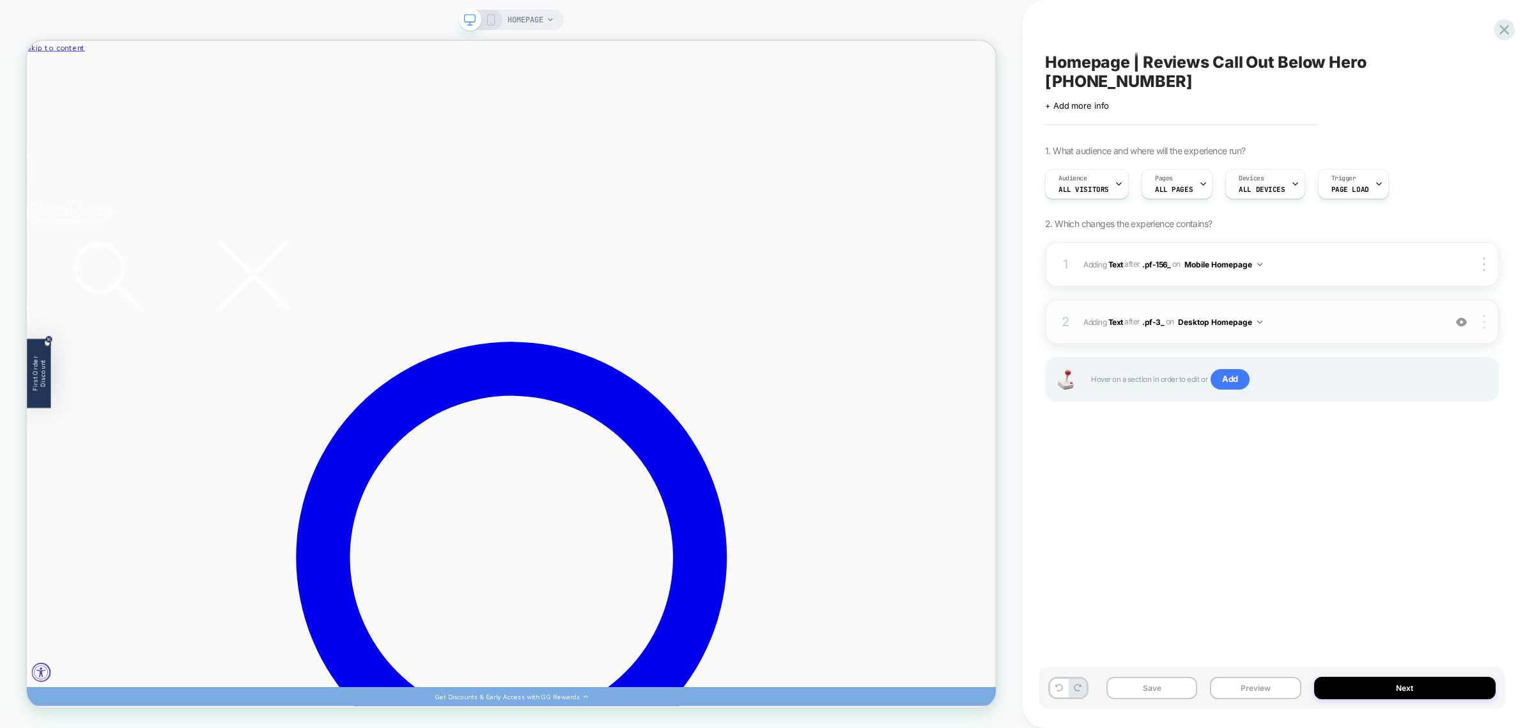
click at [1485, 315] on img at bounding box center [1484, 322] width 3 height 14
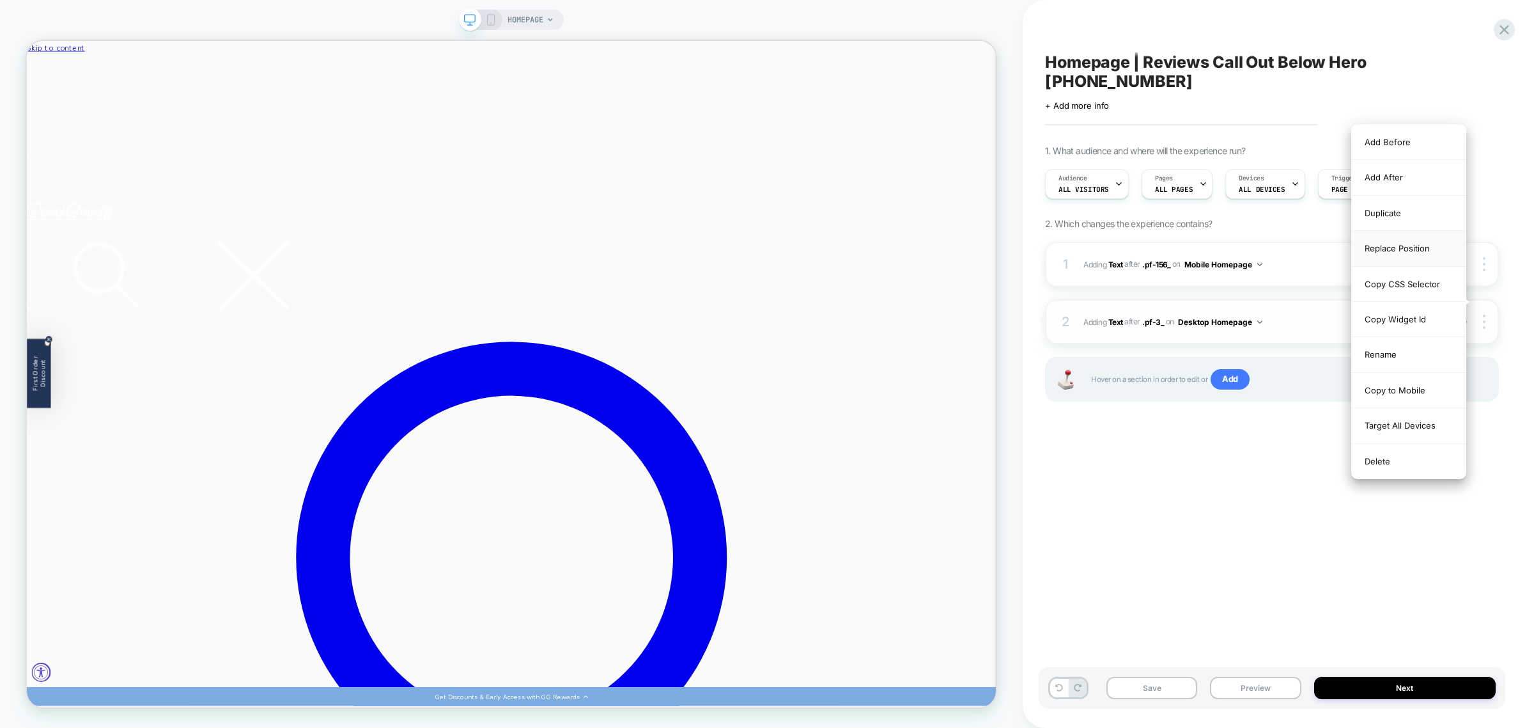
click at [1411, 254] on div "Replace Position" at bounding box center [1409, 248] width 114 height 35
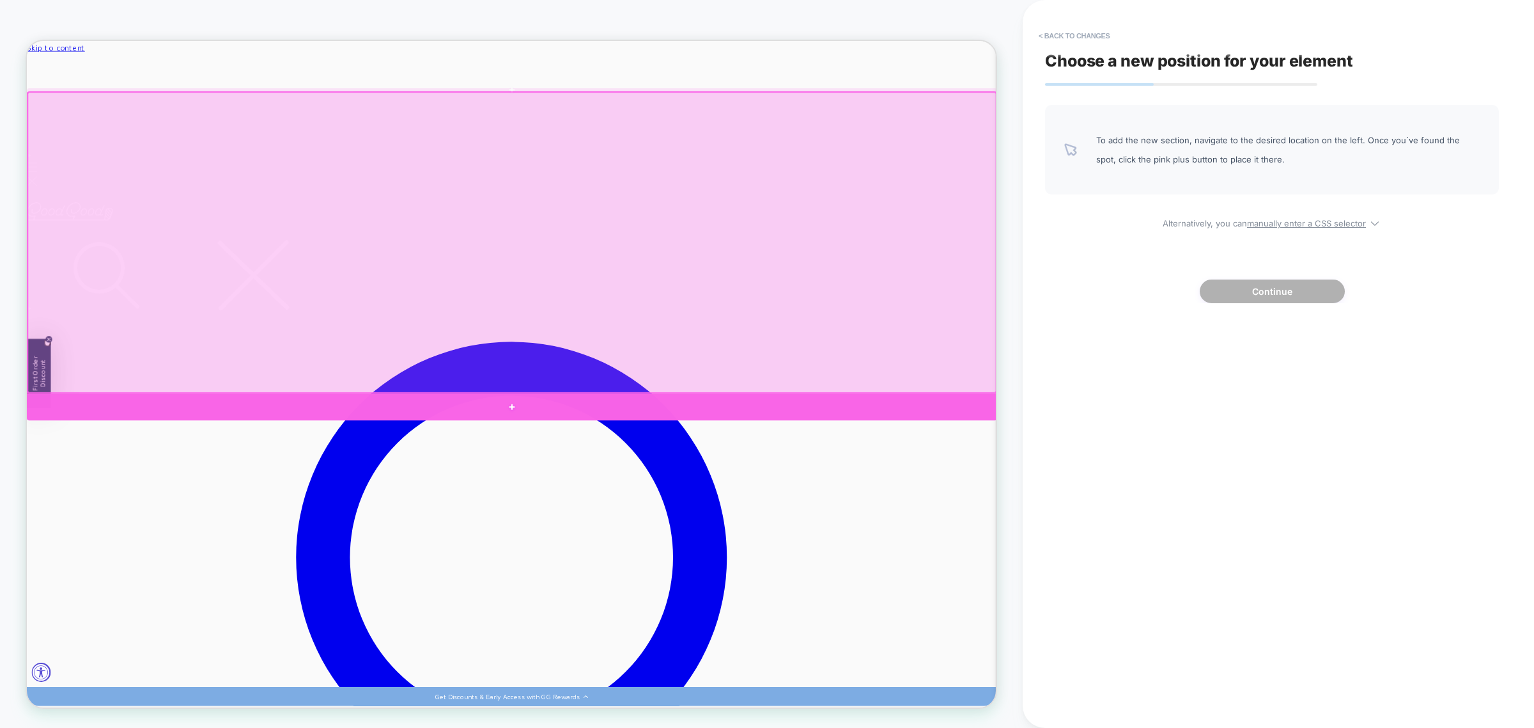
click at [1151, 529] on div at bounding box center [674, 529] width 1294 height 36
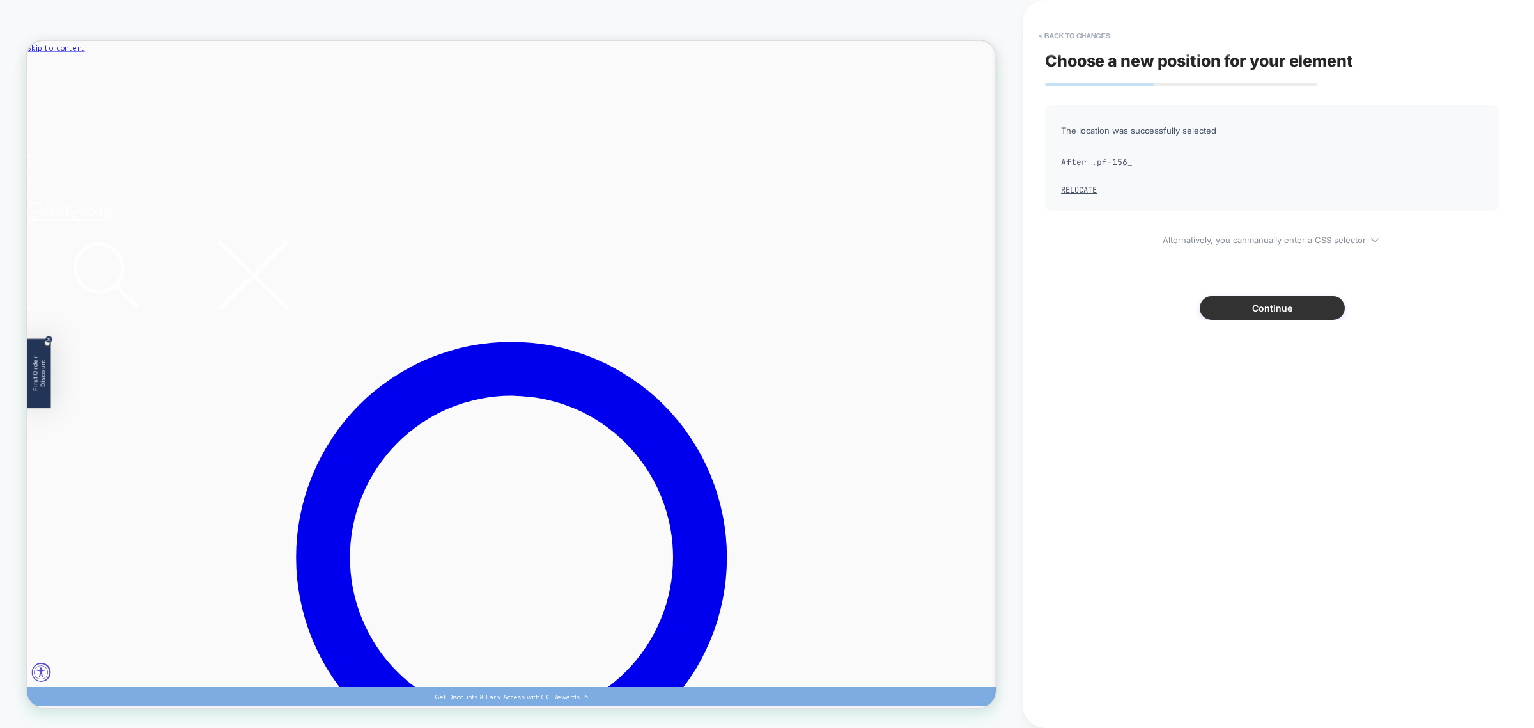
click at [1272, 311] on button "Continue" at bounding box center [1272, 308] width 145 height 24
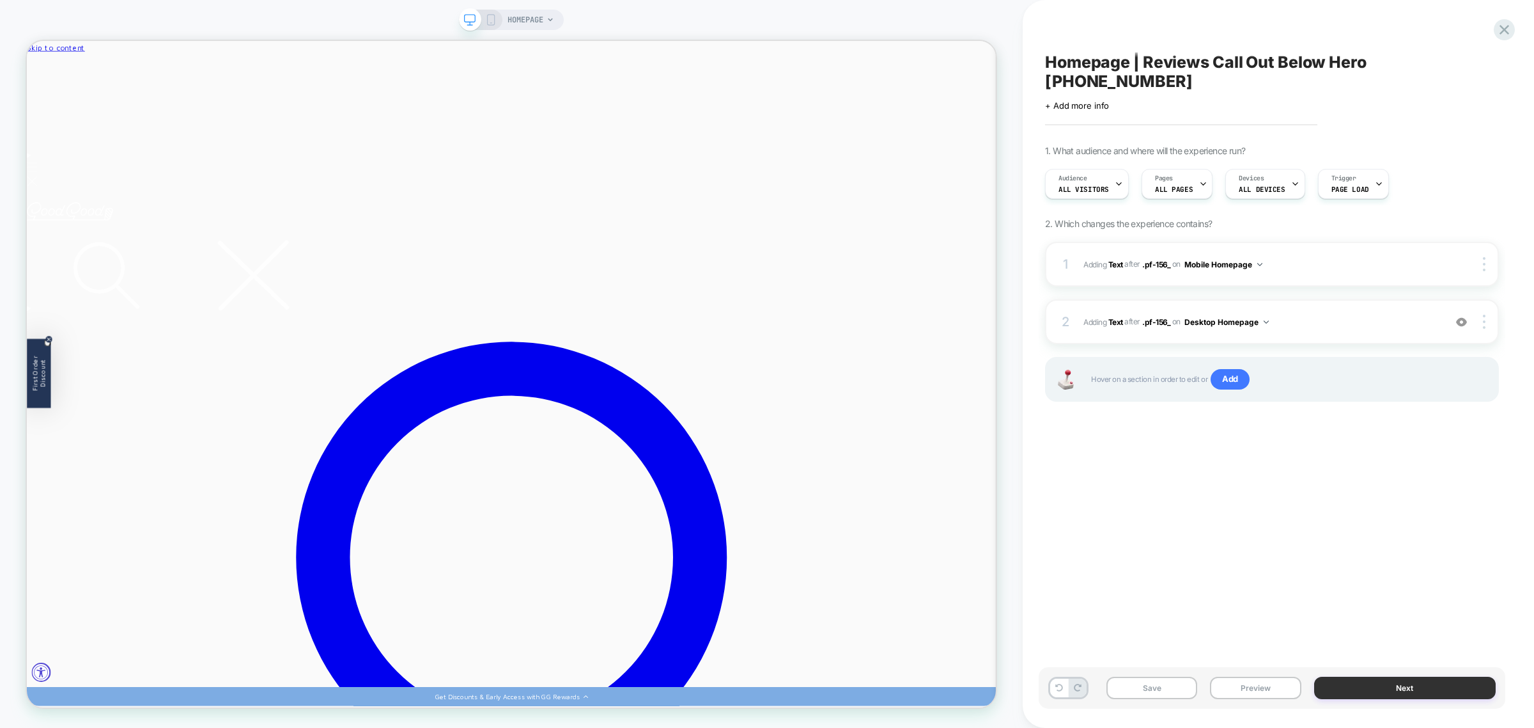
click at [1402, 684] on button "Next" at bounding box center [1405, 687] width 182 height 22
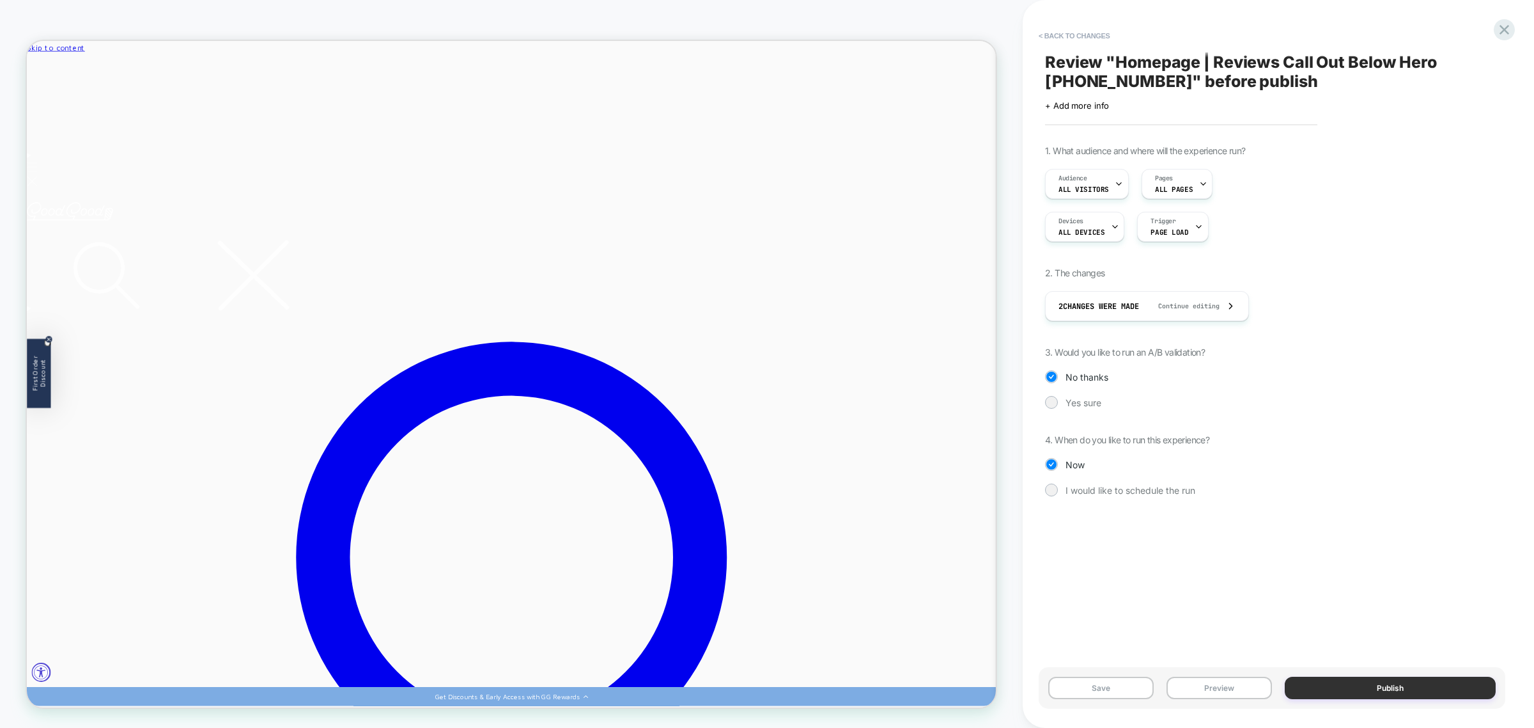
click at [1392, 681] on button "Publish" at bounding box center [1390, 687] width 211 height 22
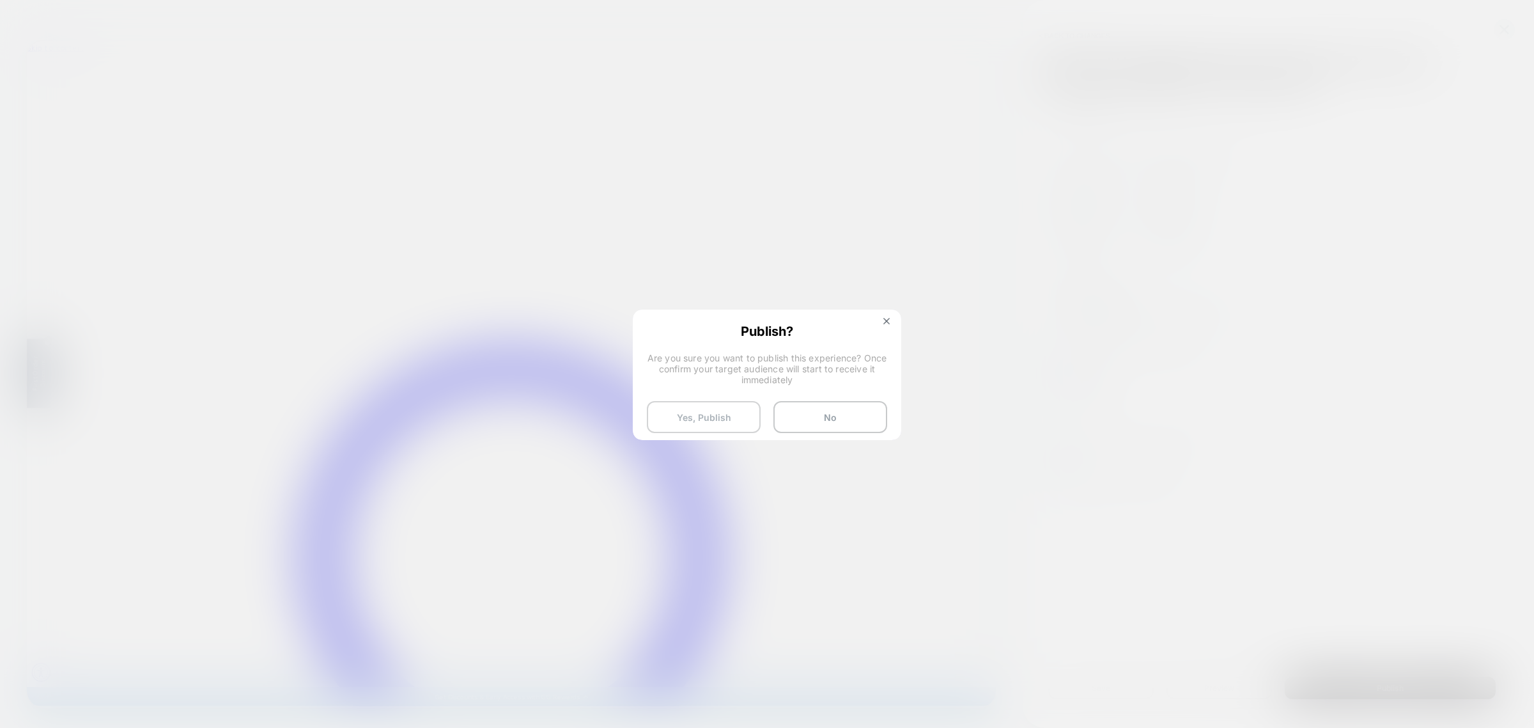
click at [702, 419] on button "Yes, Publish" at bounding box center [704, 417] width 114 height 32
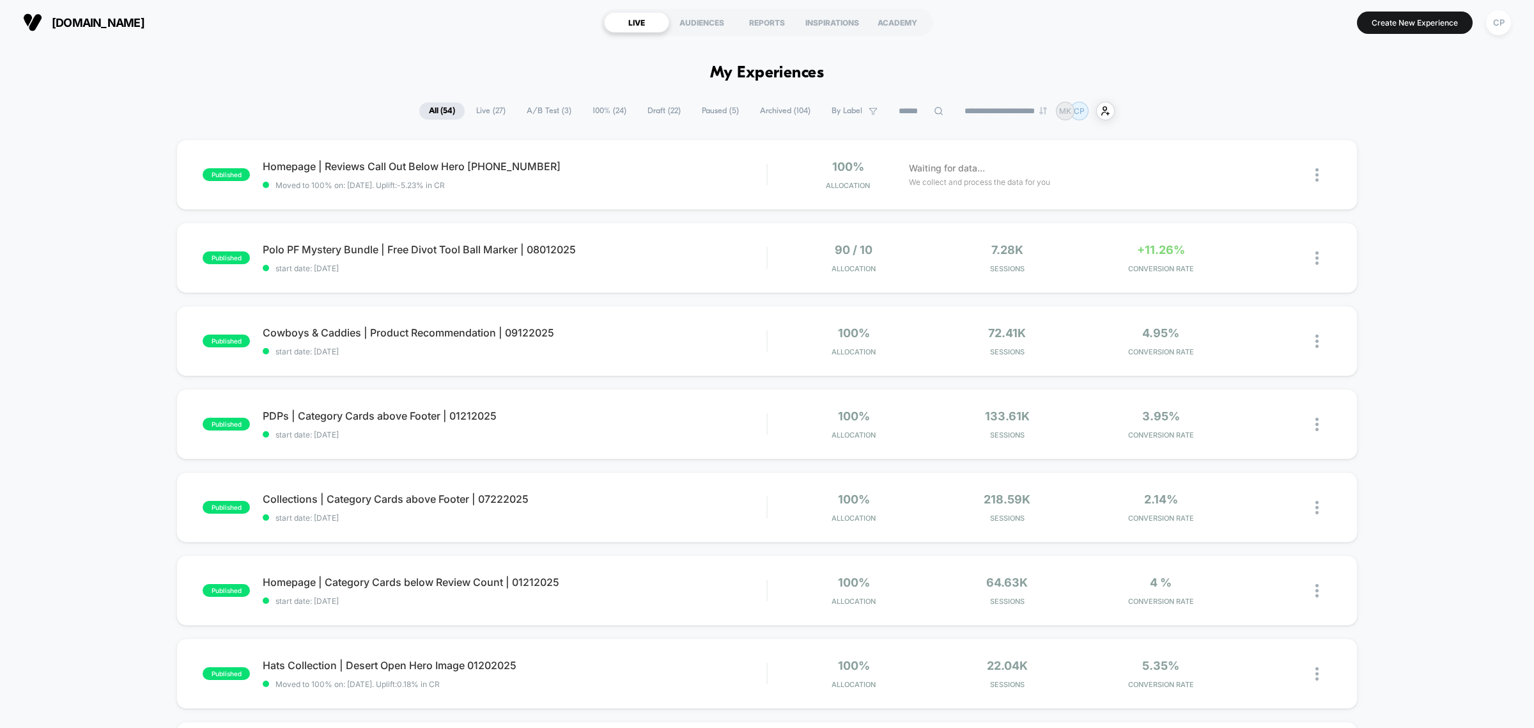
click at [113, 144] on div "published Homepage | Reviews Call Out Below Hero 11162024 Moved to 100% on: 9/2…" at bounding box center [767, 663] width 1534 height 1048
